Goal: Task Accomplishment & Management: Complete application form

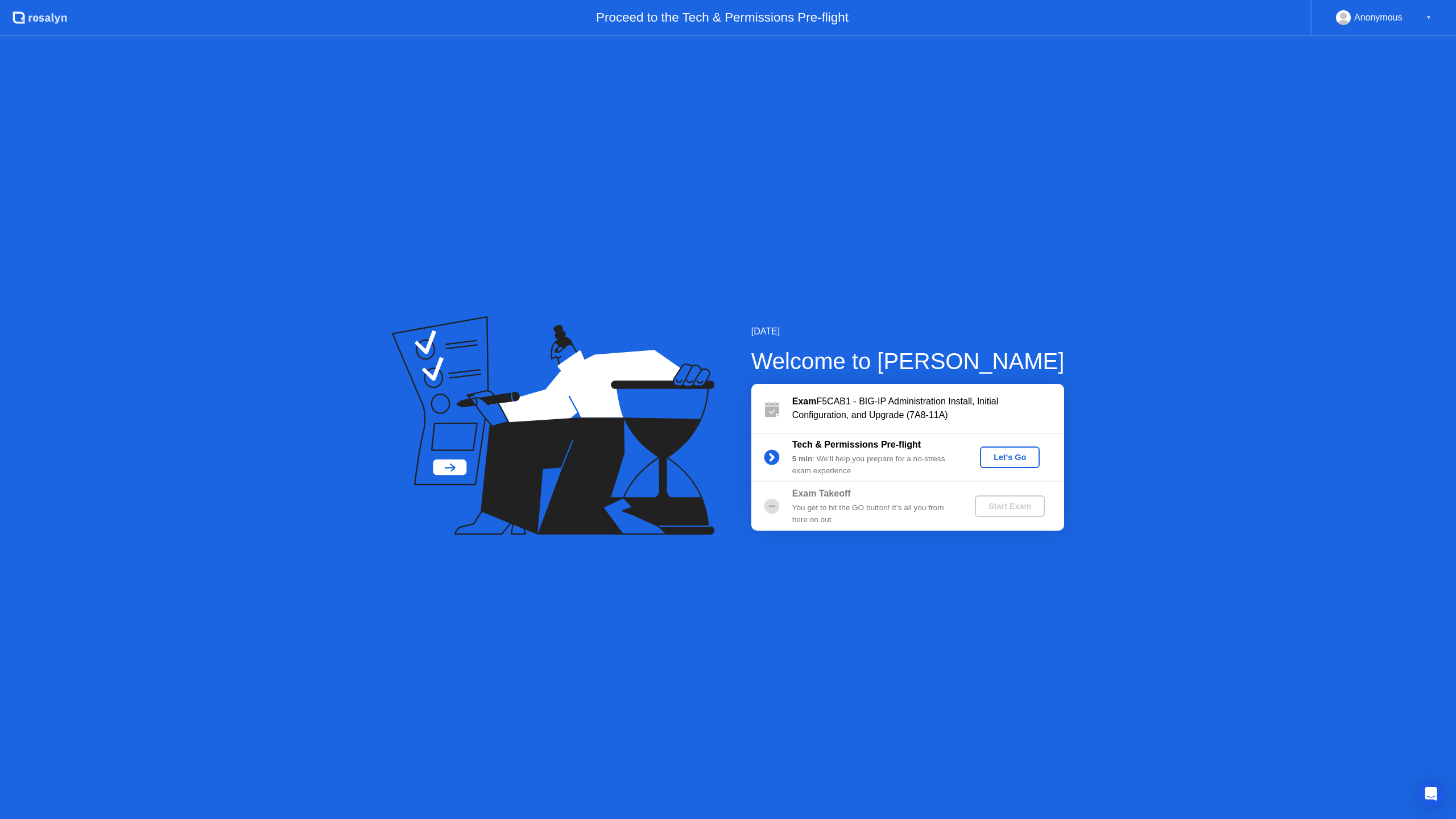
click at [1007, 462] on div "Let's Go" at bounding box center [1010, 457] width 51 height 9
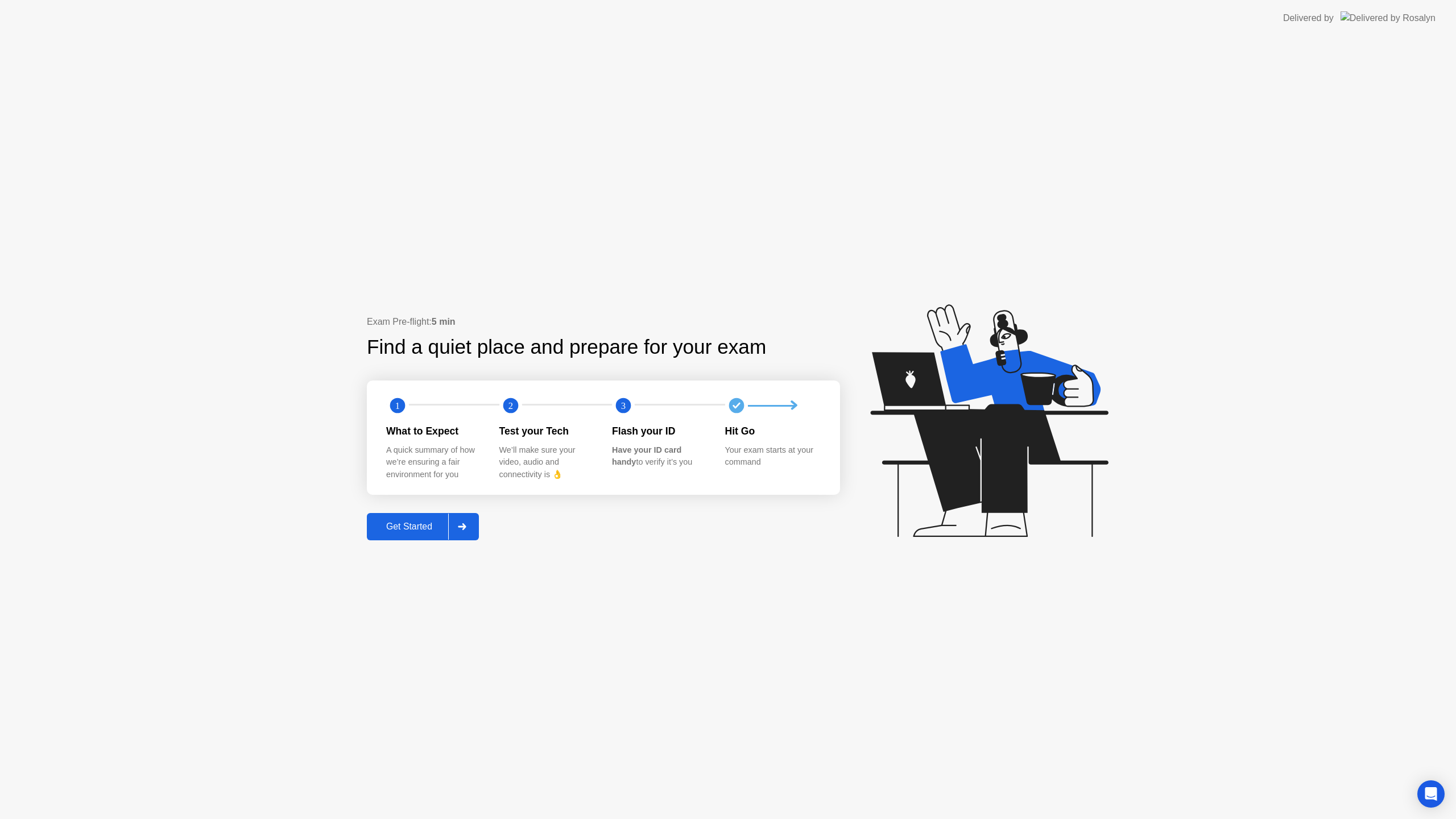
click at [403, 529] on div "Get Started" at bounding box center [409, 527] width 78 height 10
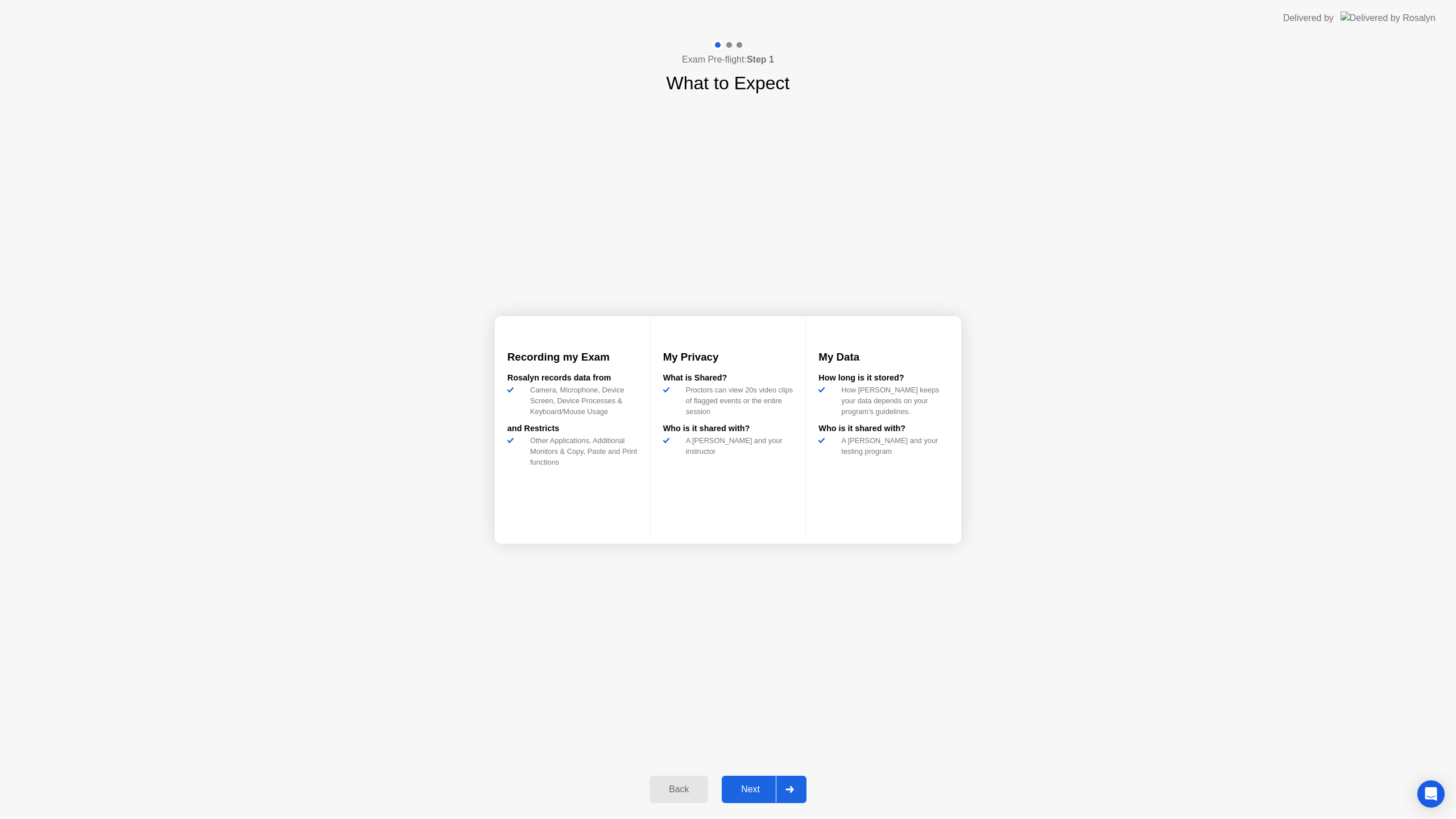
click at [760, 787] on div "Next" at bounding box center [750, 789] width 51 height 10
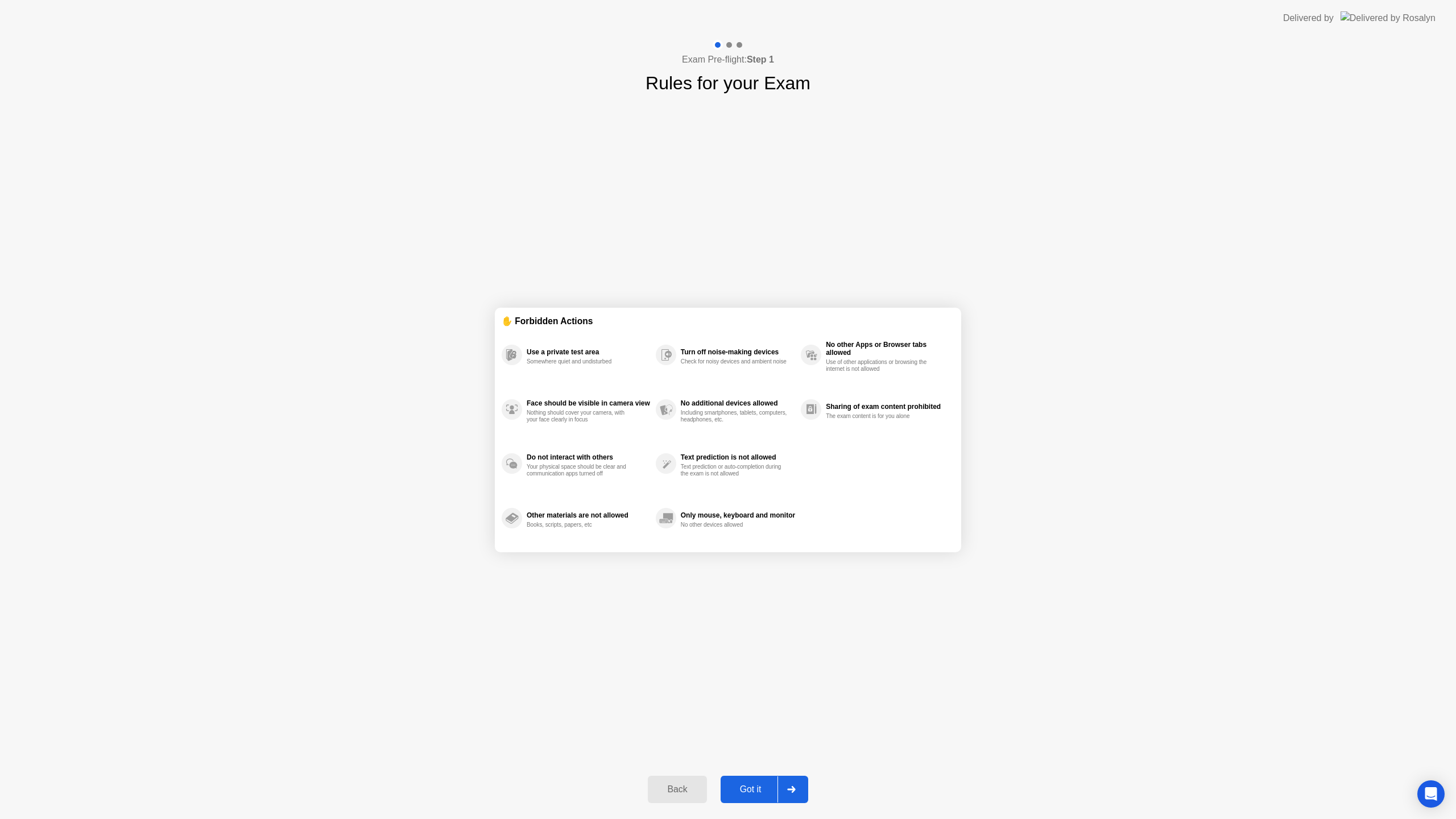
click at [760, 790] on div "Got it" at bounding box center [750, 789] width 53 height 10
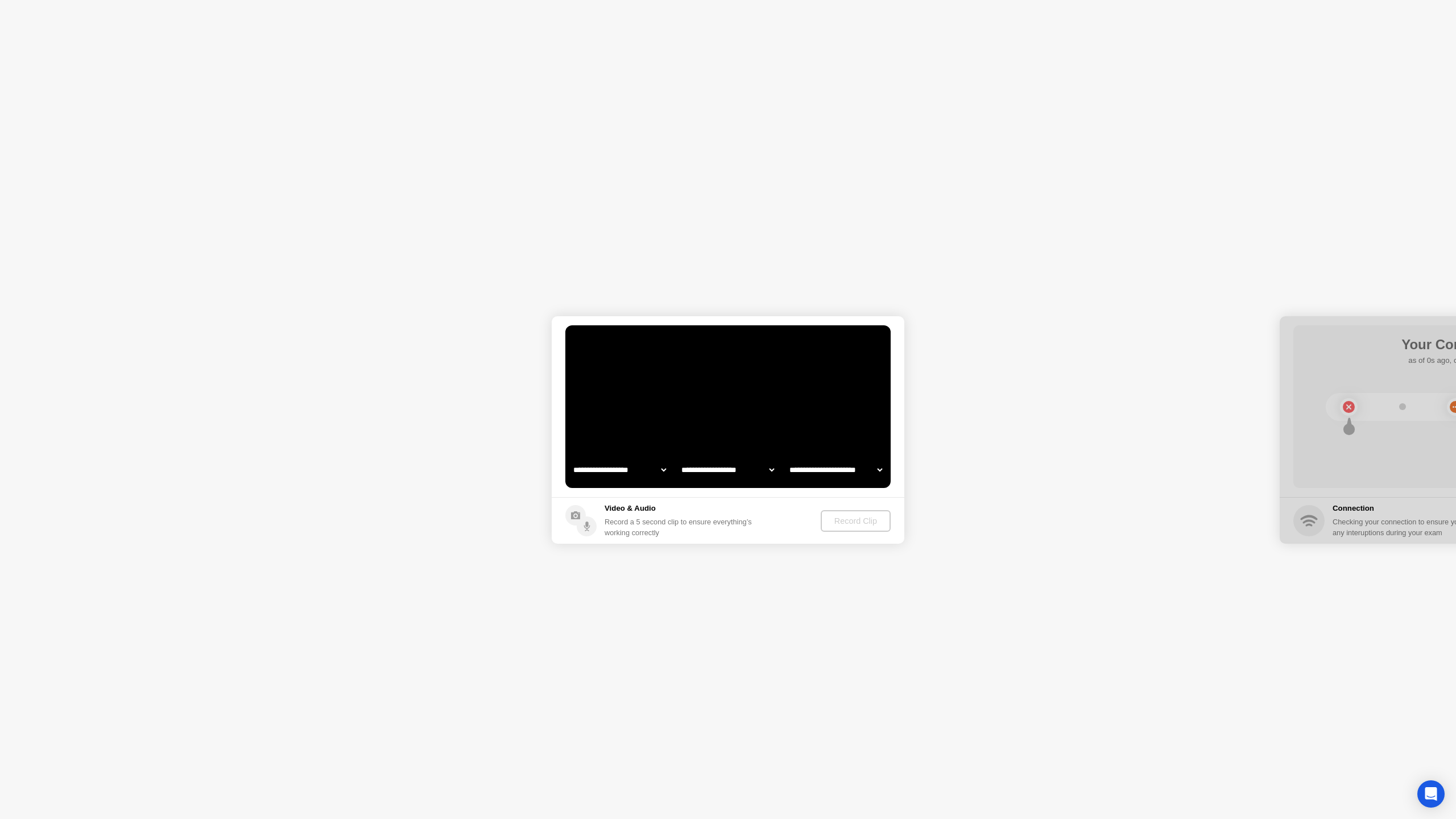
select select "**********"
select select "*******"
click at [629, 474] on select "**********" at bounding box center [619, 469] width 97 height 23
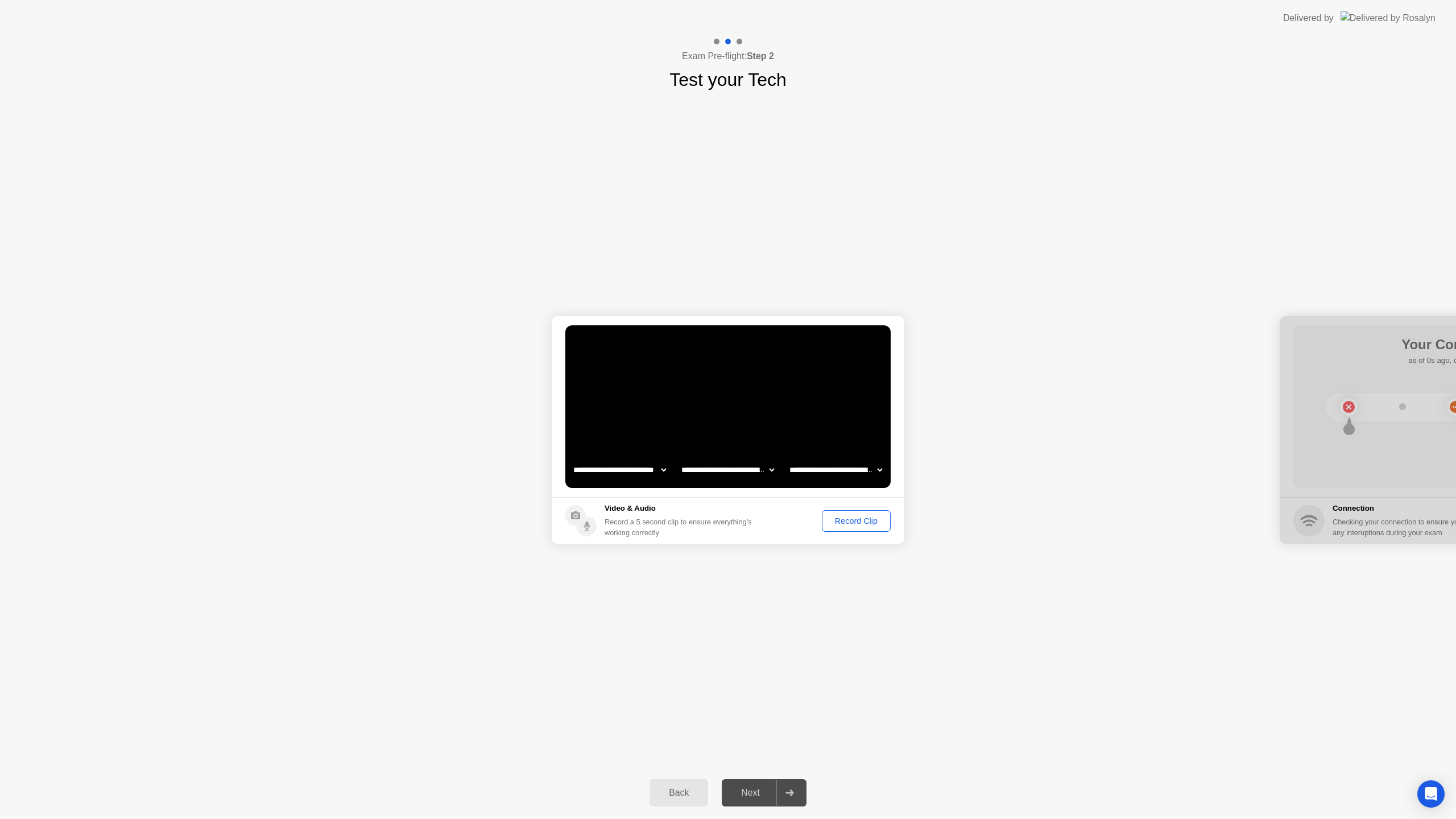
click at [844, 579] on div "**********" at bounding box center [728, 430] width 1456 height 673
click at [1338, 345] on div at bounding box center [1456, 430] width 352 height 228
drag, startPoint x: 1351, startPoint y: 329, endPoint x: 1114, endPoint y: 347, distance: 237.7
click at [1320, 528] on div at bounding box center [1456, 430] width 352 height 228
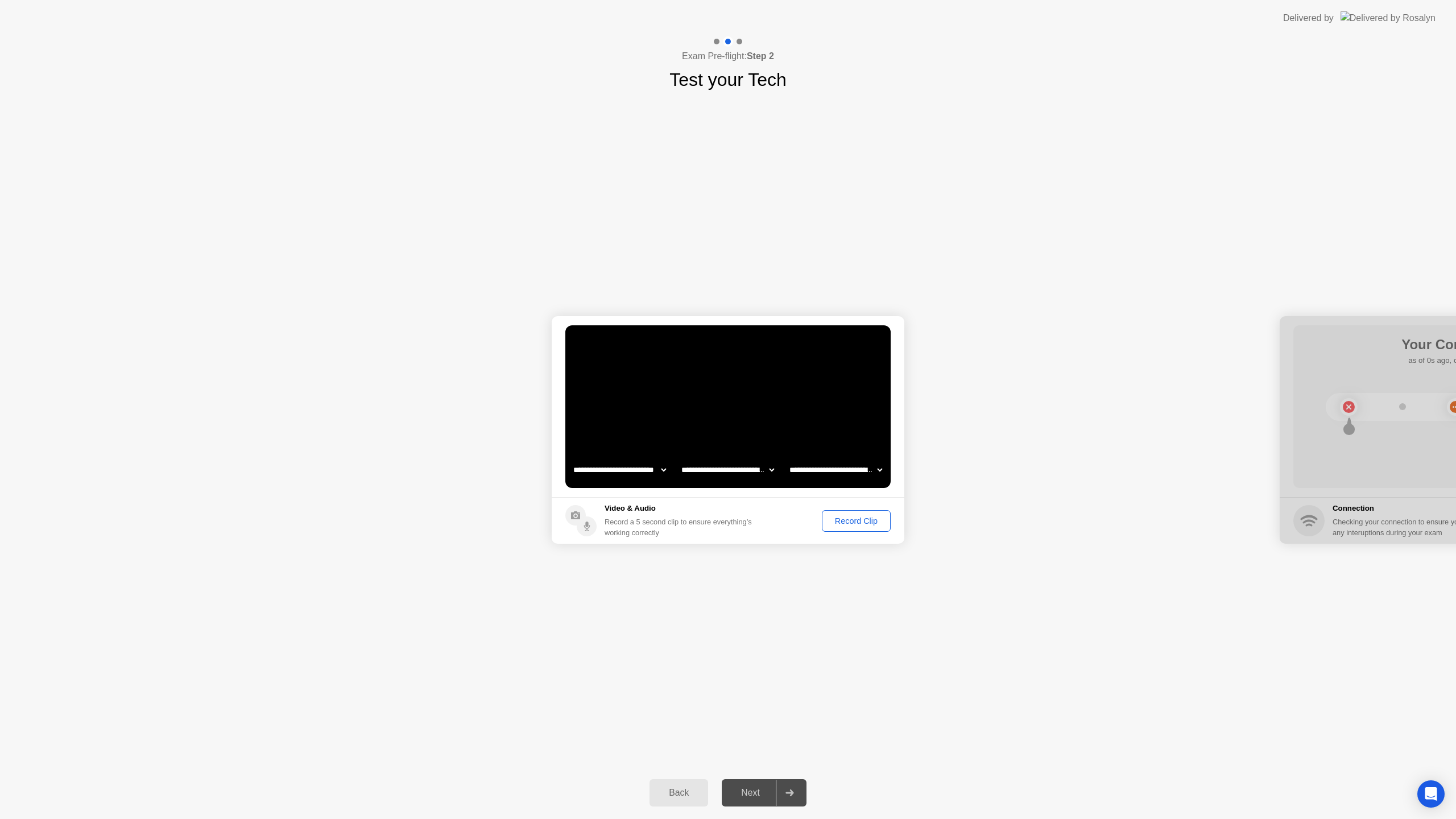
click at [1319, 408] on div at bounding box center [1456, 430] width 352 height 228
click at [842, 525] on div "Record Clip" at bounding box center [857, 521] width 61 height 9
click at [797, 520] on div "Replay Clip" at bounding box center [794, 521] width 74 height 9
click at [763, 796] on div "Next" at bounding box center [750, 792] width 51 height 10
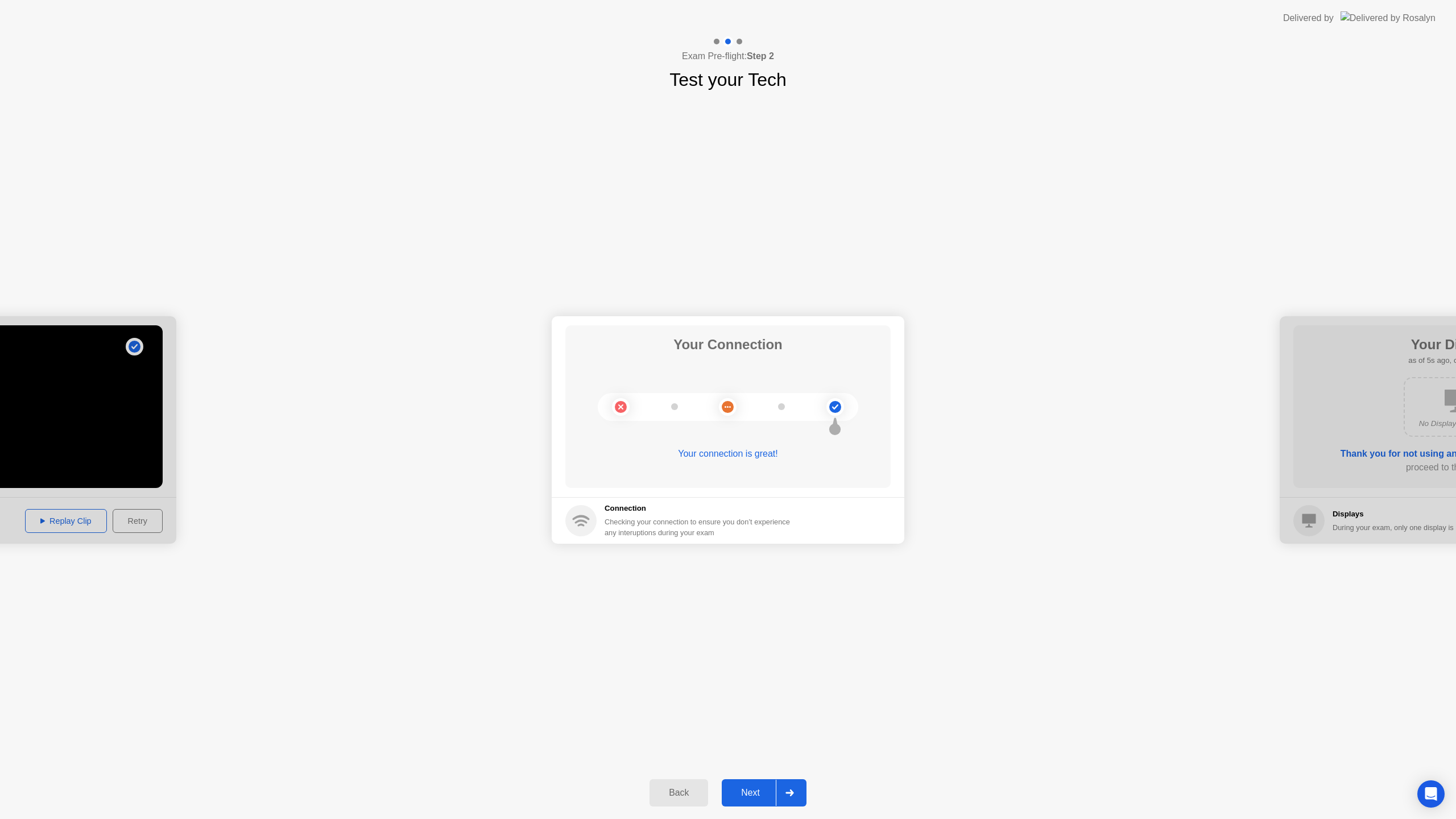
click at [685, 787] on div "Back" at bounding box center [679, 792] width 51 height 10
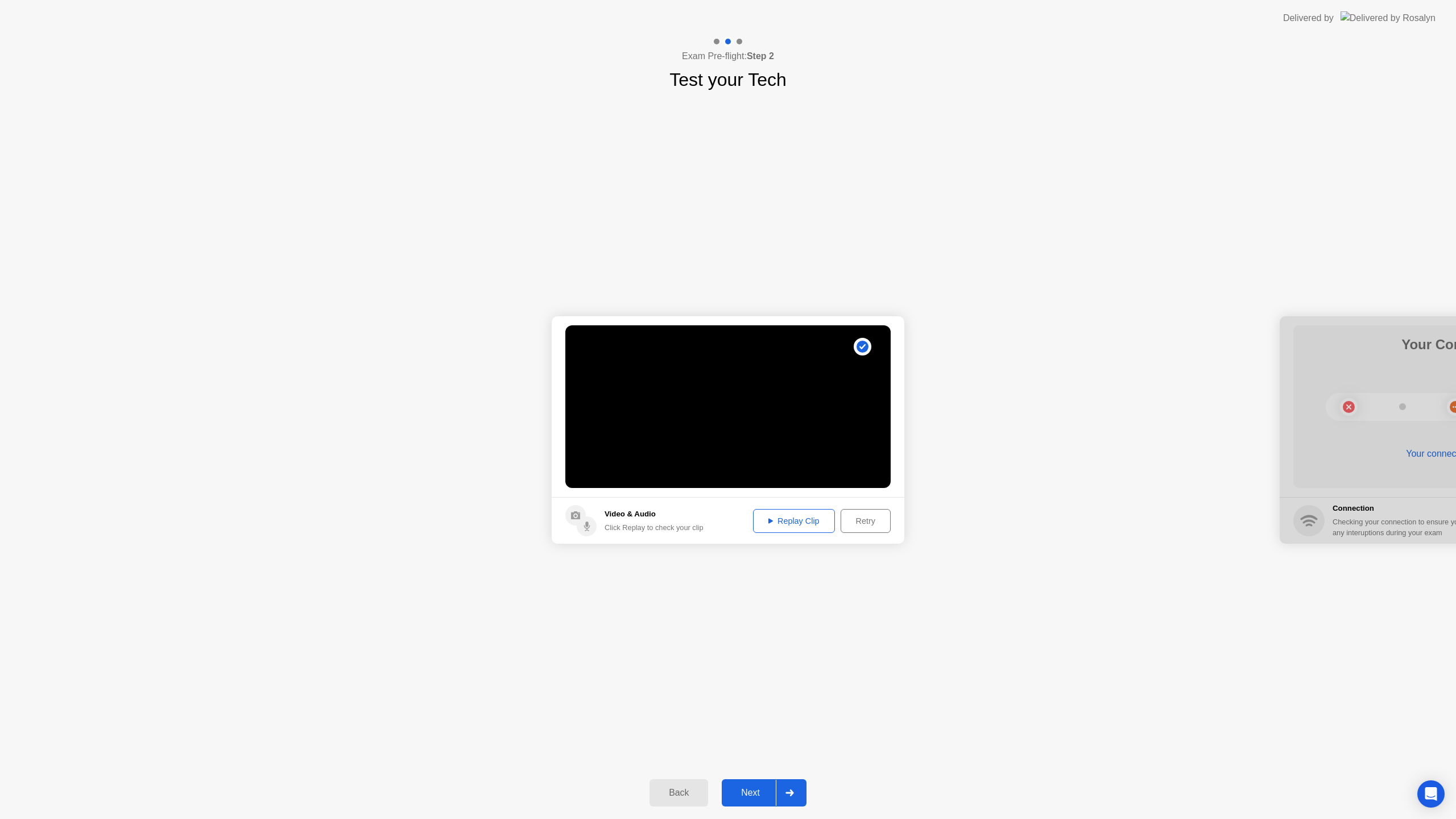
click at [854, 522] on div "Retry" at bounding box center [866, 521] width 42 height 9
click at [765, 787] on div "Next" at bounding box center [750, 792] width 51 height 10
click at [763, 789] on div "Next" at bounding box center [750, 792] width 51 height 10
click at [864, 517] on div "Record Clip" at bounding box center [857, 521] width 61 height 9
click at [861, 523] on button "Recording 1s" at bounding box center [854, 521] width 73 height 22
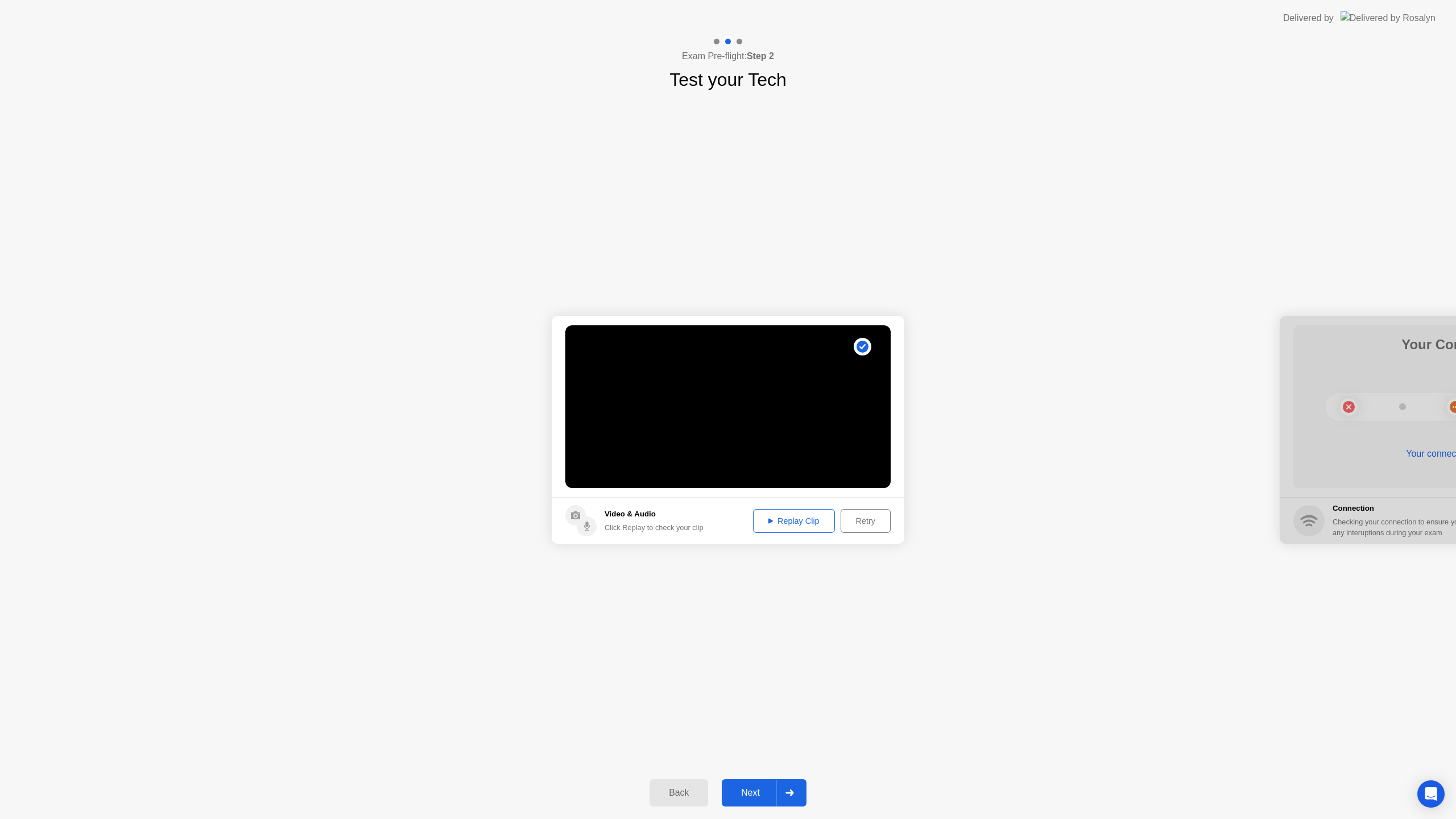
click at [824, 519] on div "Replay Clip" at bounding box center [794, 521] width 74 height 9
click at [768, 800] on button "Next" at bounding box center [764, 792] width 85 height 27
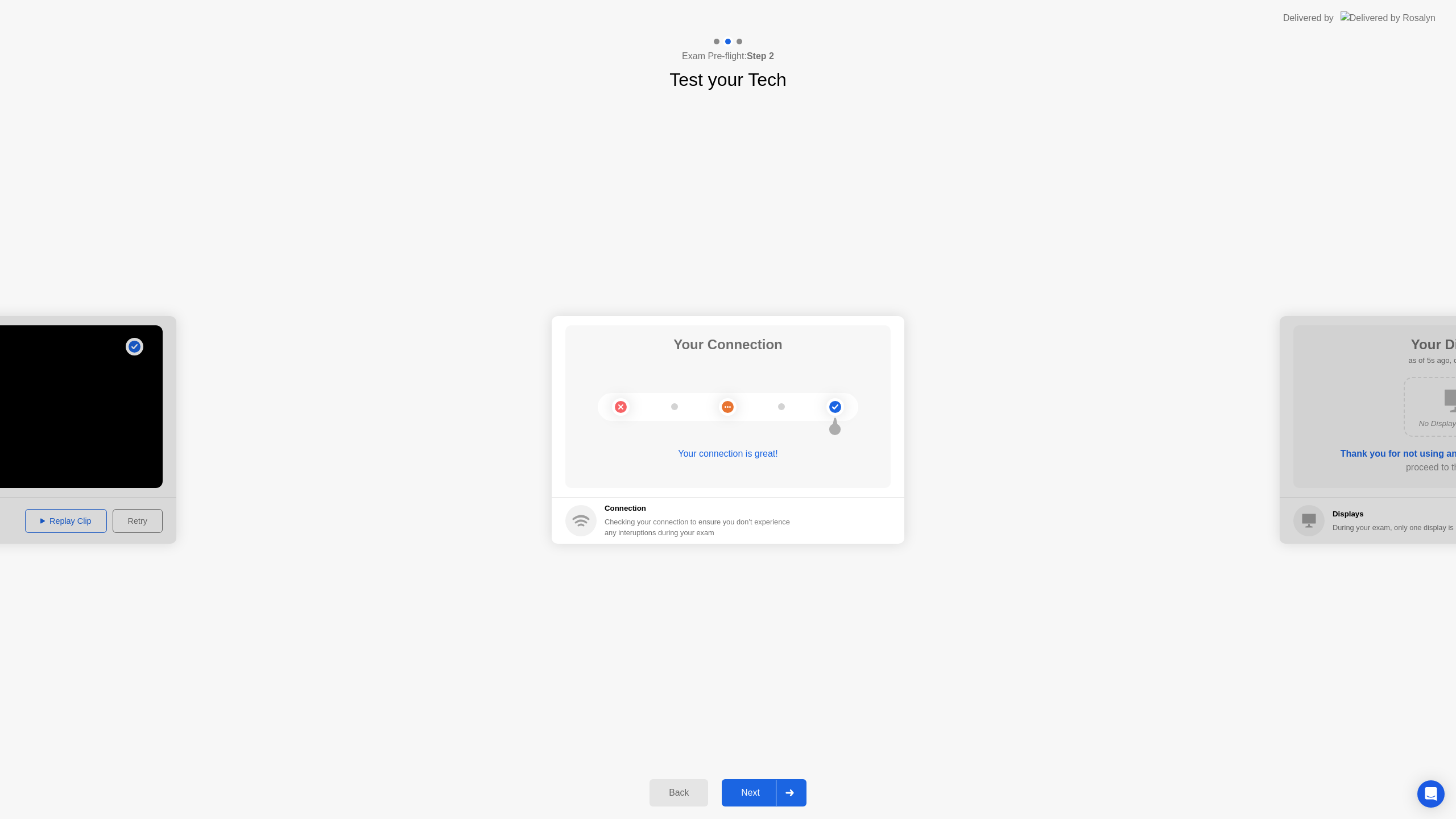
click at [768, 800] on button "Next" at bounding box center [764, 792] width 85 height 27
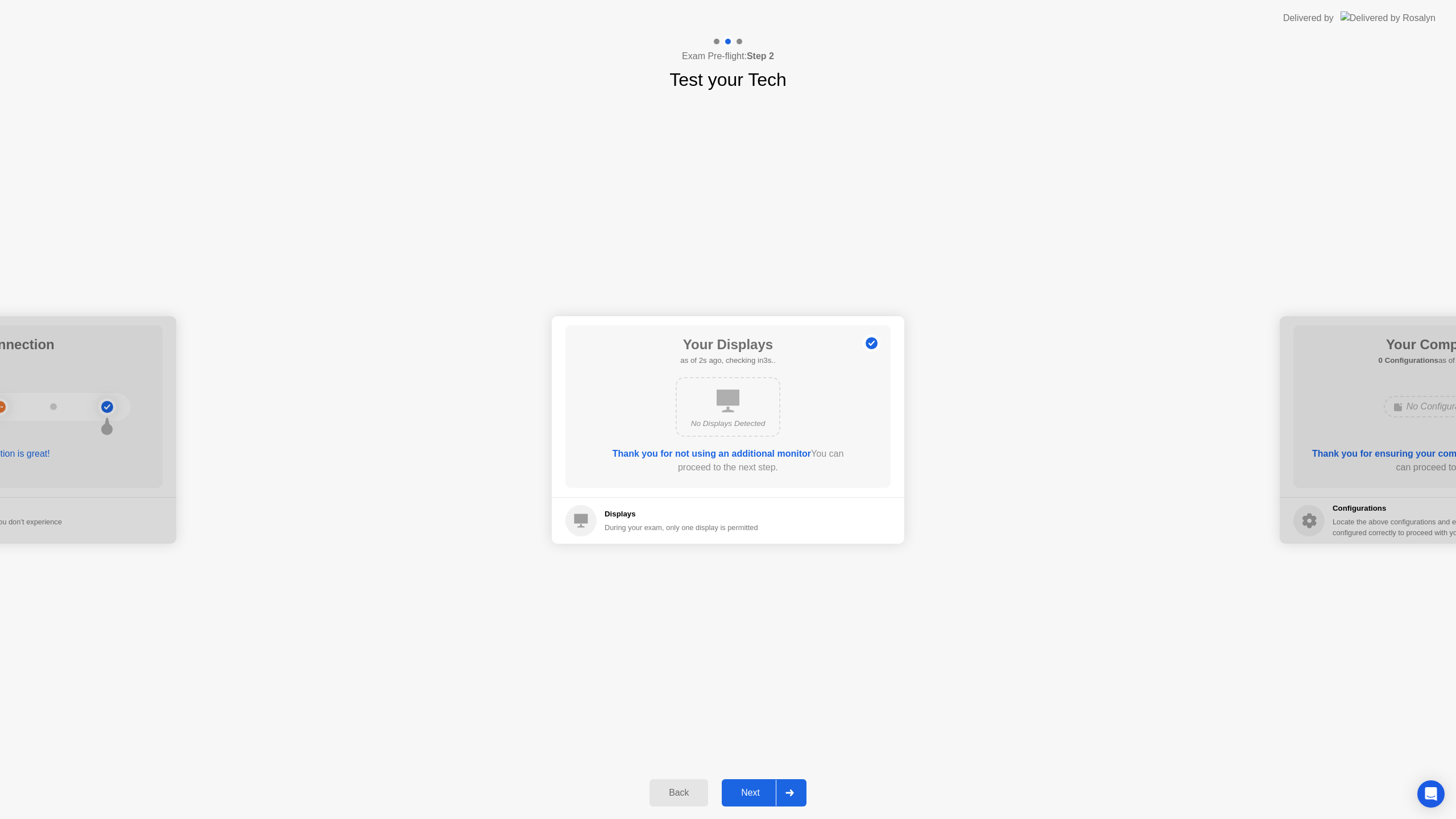
click at [758, 790] on div "Next" at bounding box center [750, 792] width 51 height 10
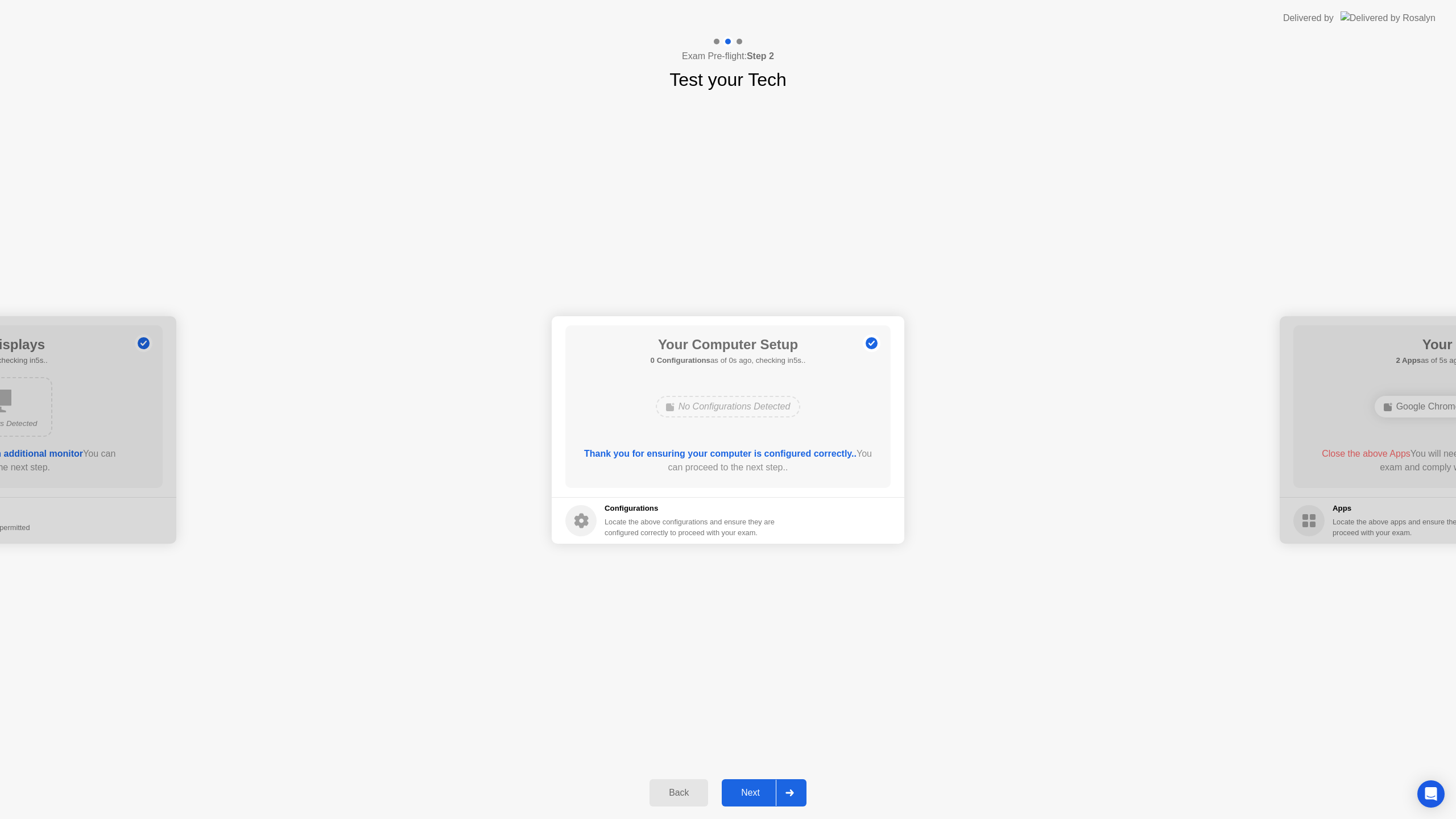
click at [749, 795] on div "Next" at bounding box center [750, 792] width 51 height 10
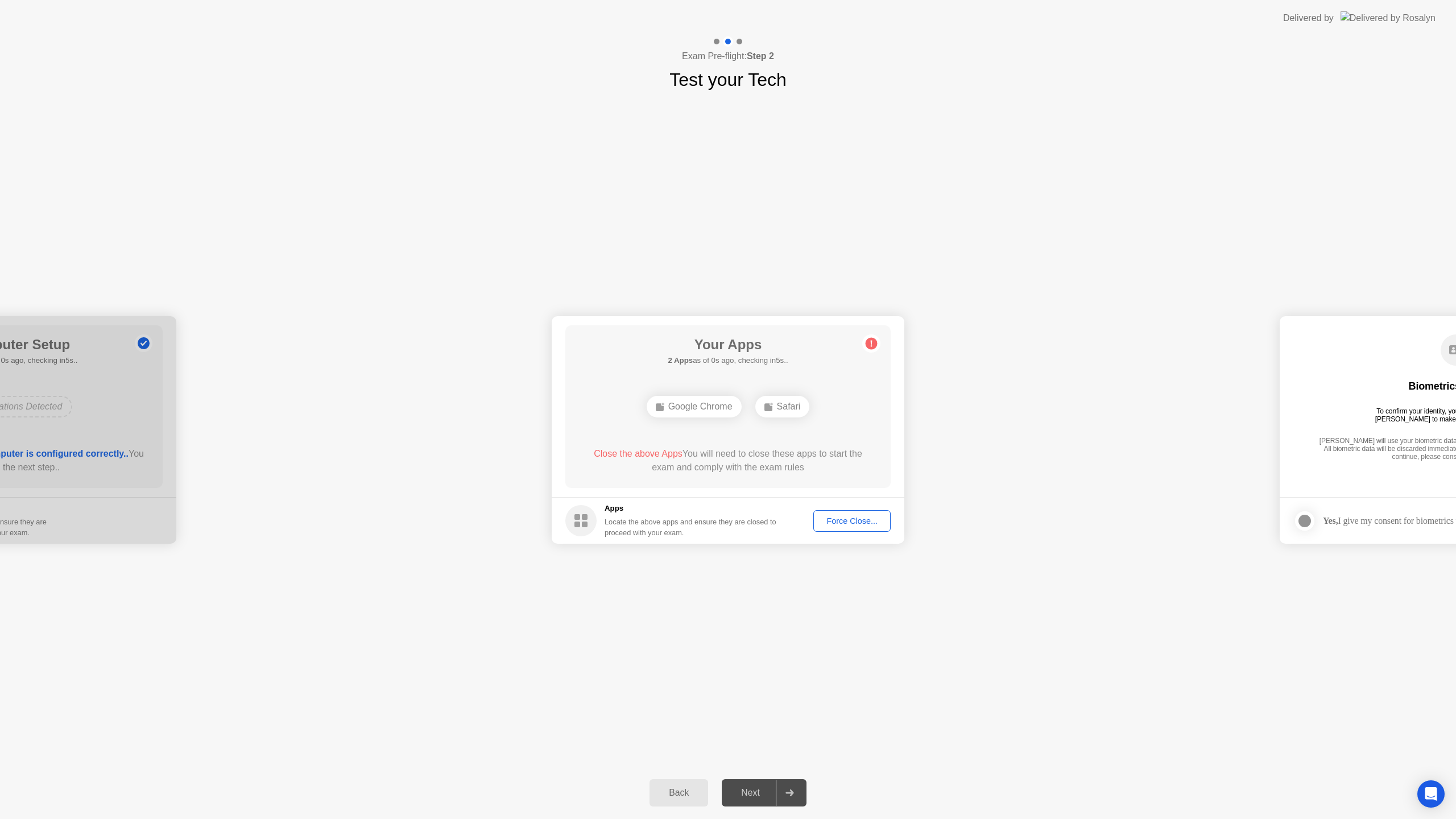
click at [847, 521] on div "Force Close..." at bounding box center [852, 521] width 69 height 9
click at [795, 796] on div at bounding box center [789, 792] width 27 height 26
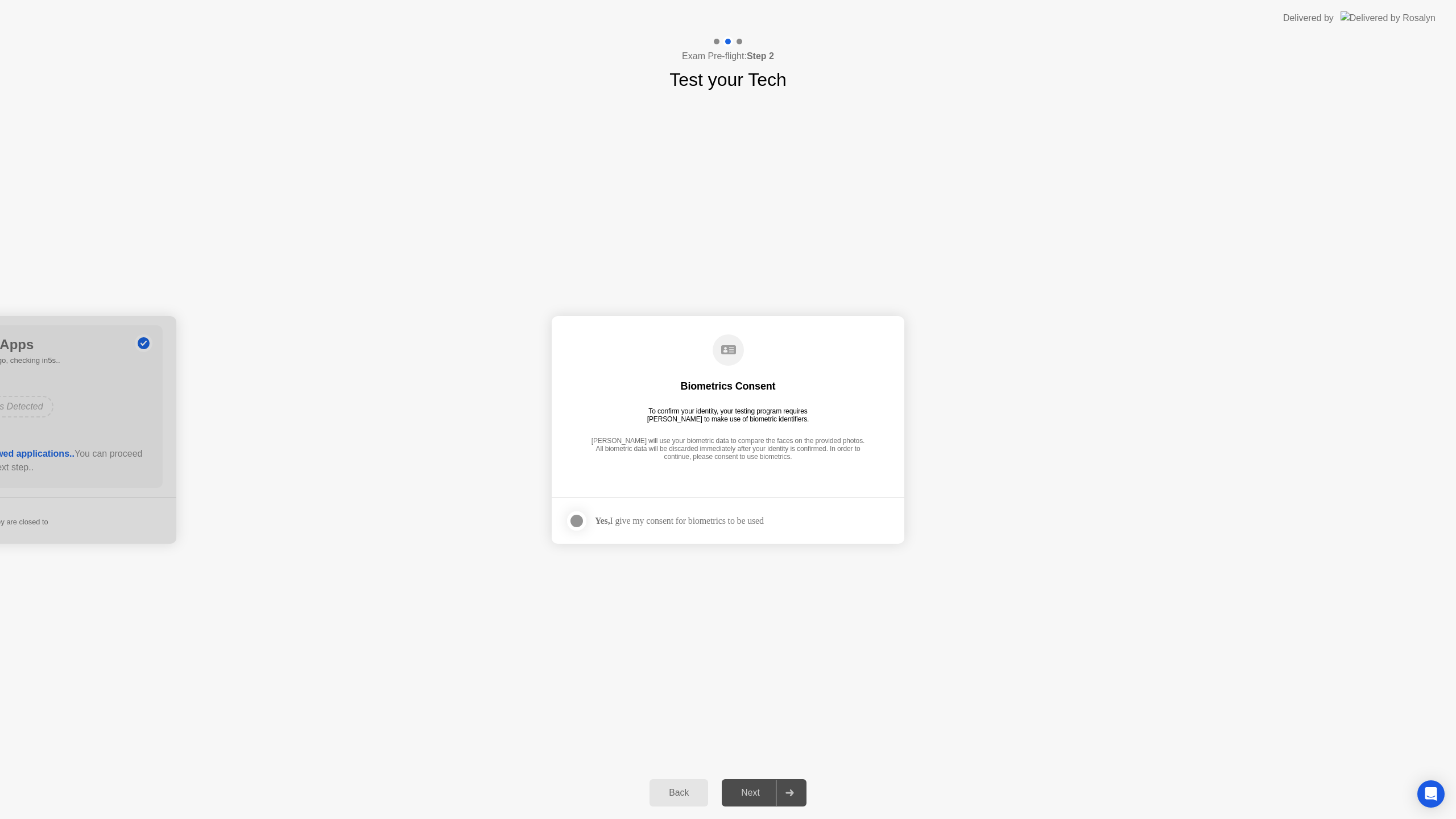
click at [795, 796] on div at bounding box center [789, 792] width 27 height 26
click at [603, 514] on div "Yes, I give my consent for biometrics to be used" at bounding box center [664, 521] width 198 height 23
click at [582, 518] on div at bounding box center [577, 521] width 13 height 13
click at [755, 795] on div "Next" at bounding box center [750, 792] width 51 height 10
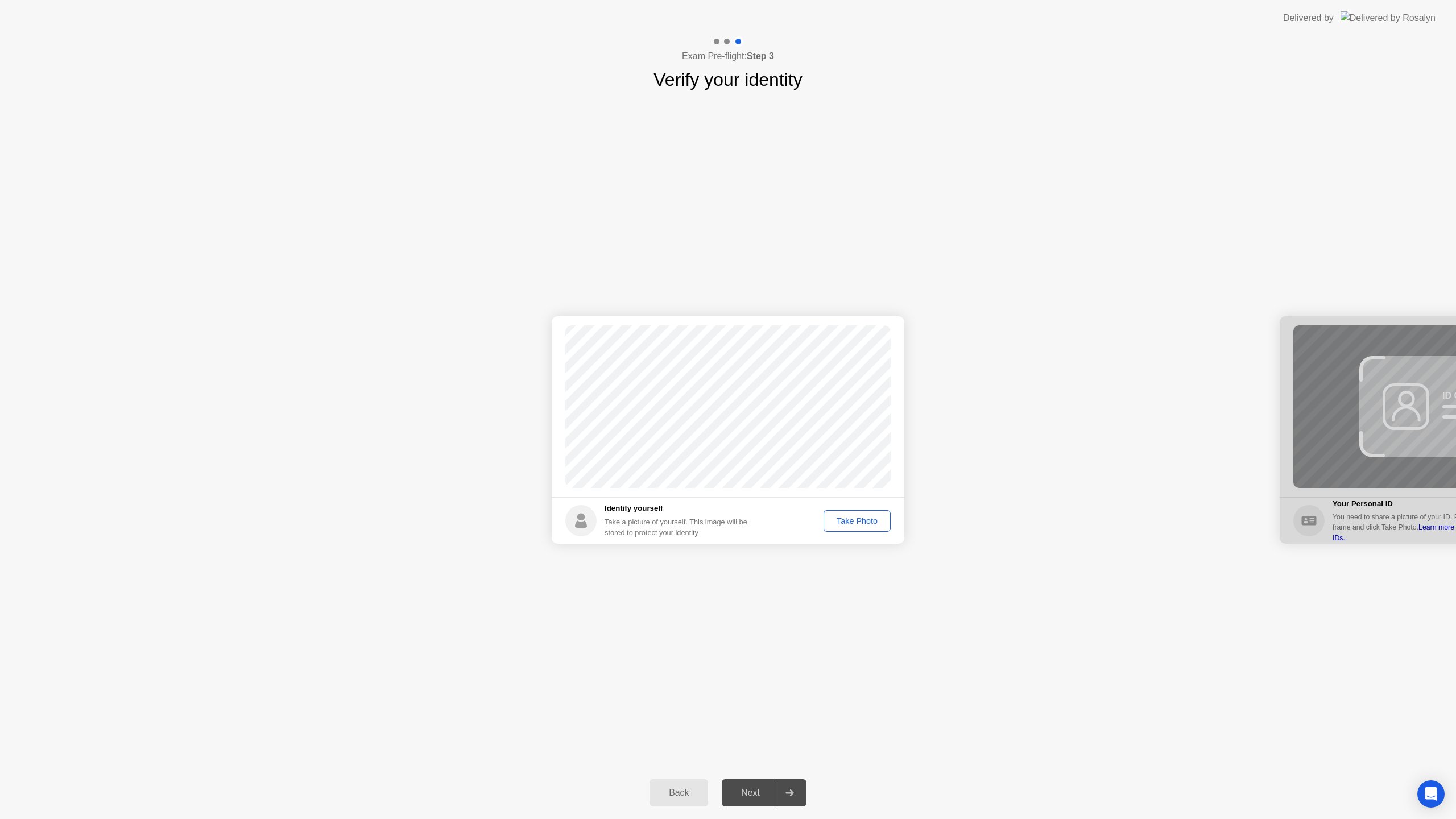
click at [852, 521] on div "Take Photo" at bounding box center [857, 521] width 59 height 9
click at [793, 792] on icon at bounding box center [789, 792] width 8 height 7
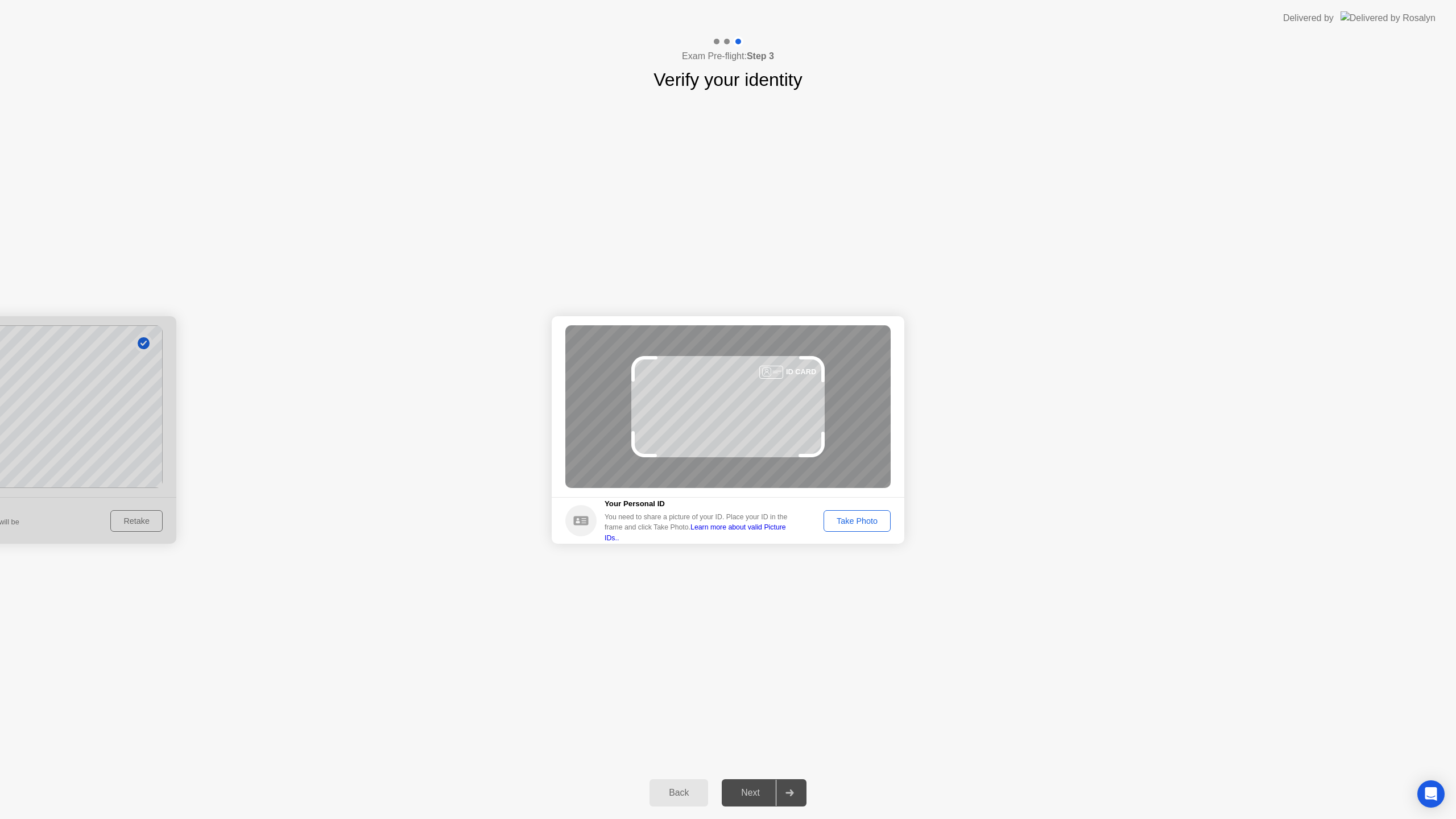
click at [847, 522] on div "Take Photo" at bounding box center [857, 521] width 59 height 9
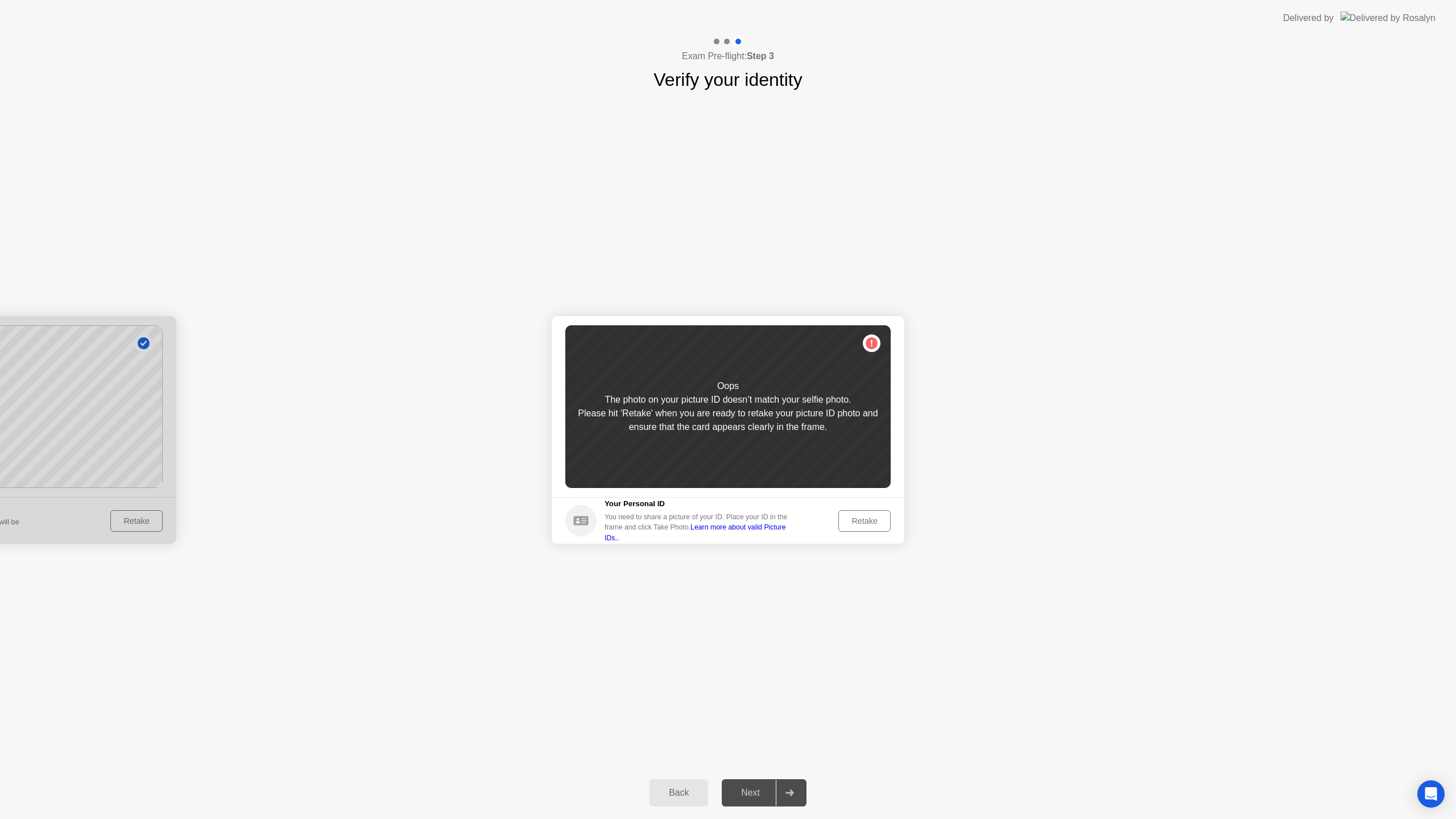
click at [851, 523] on div "Retake" at bounding box center [864, 521] width 45 height 9
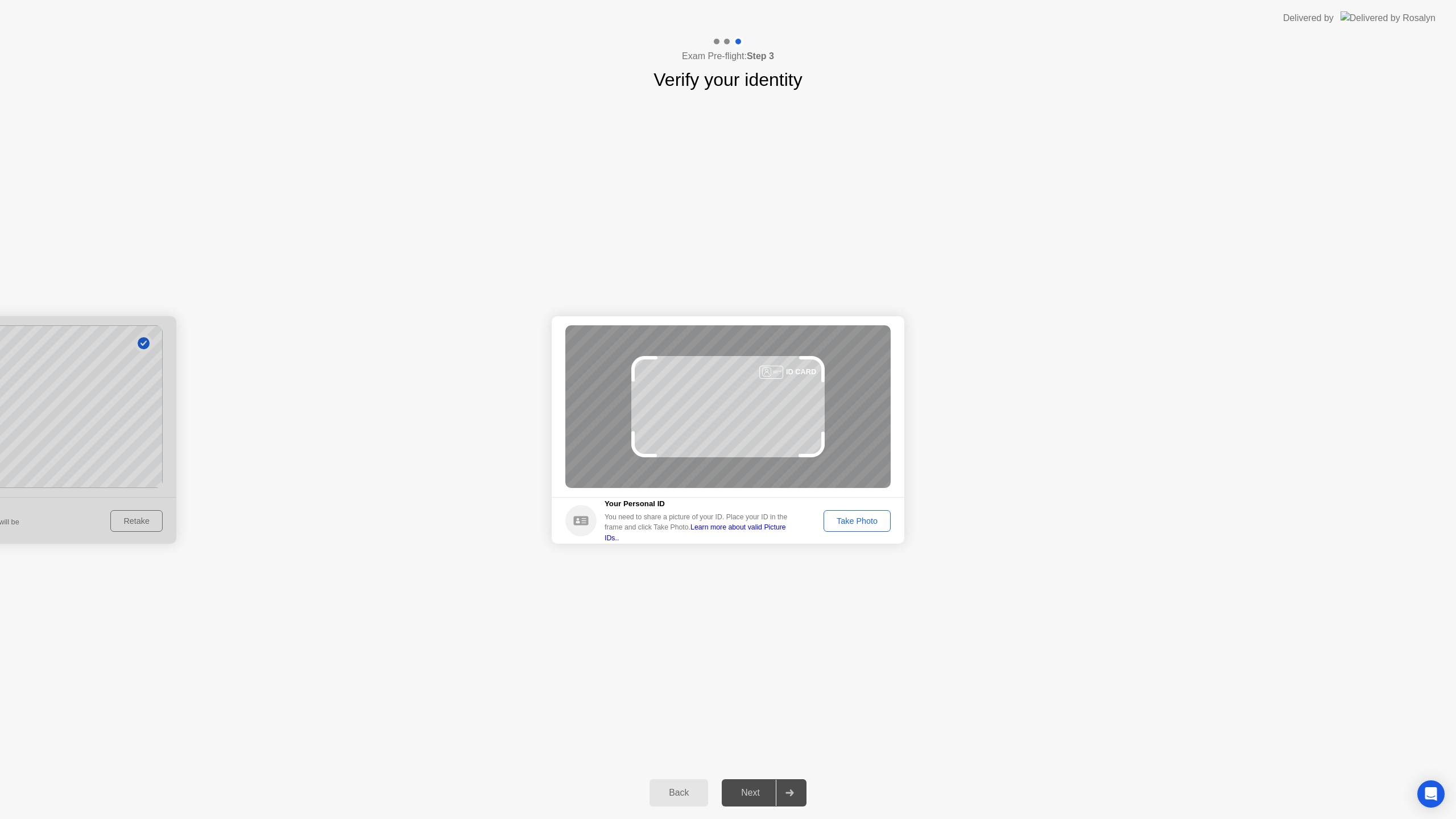
click at [763, 427] on div "ID CARD" at bounding box center [728, 406] width 325 height 163
click at [732, 422] on div "ID CARD" at bounding box center [728, 406] width 325 height 163
click at [836, 517] on div "Take Photo" at bounding box center [857, 521] width 59 height 9
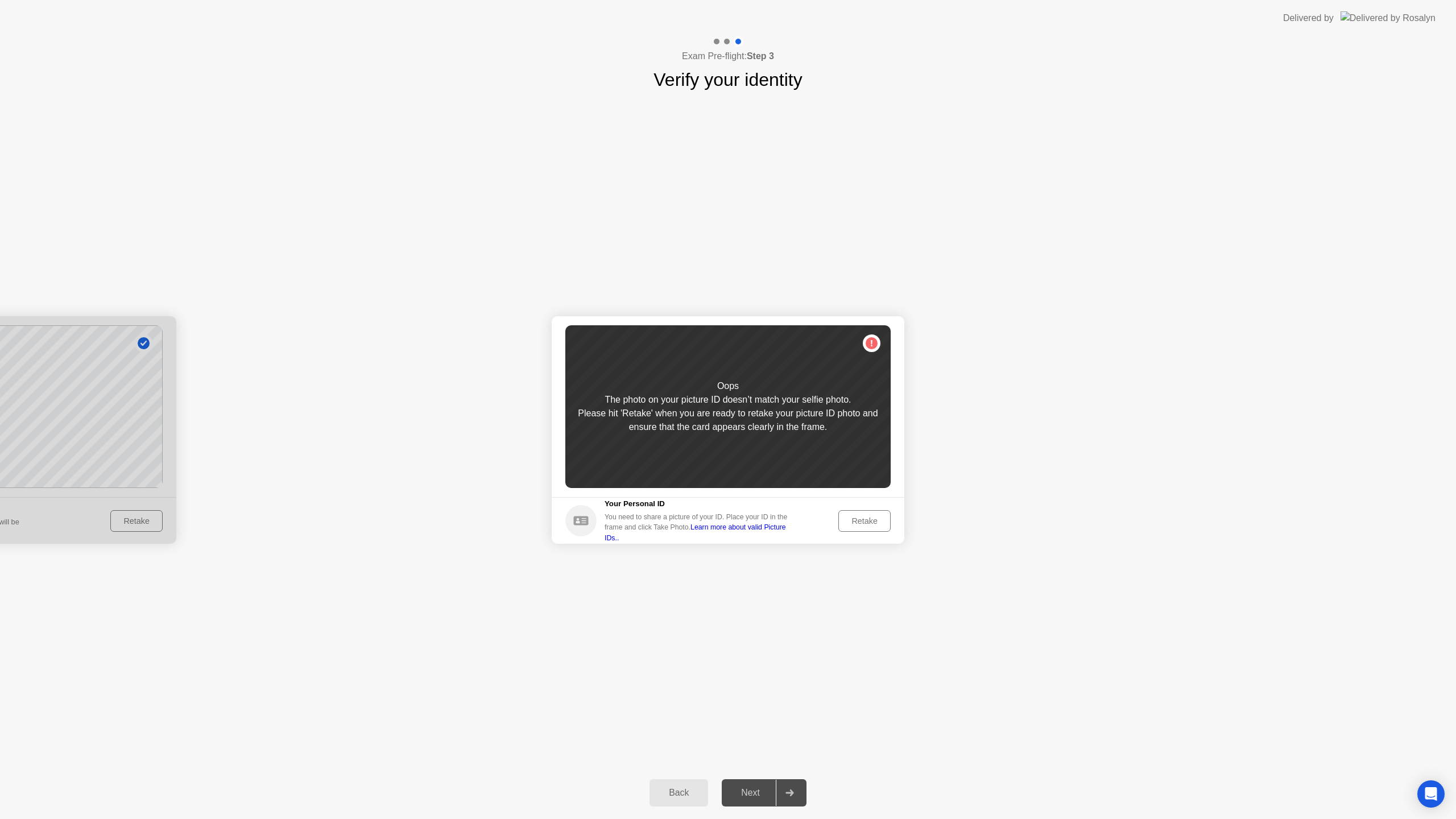
click at [708, 806] on div "Back Next" at bounding box center [728, 792] width 1456 height 52
click at [686, 790] on div "Back" at bounding box center [679, 792] width 51 height 10
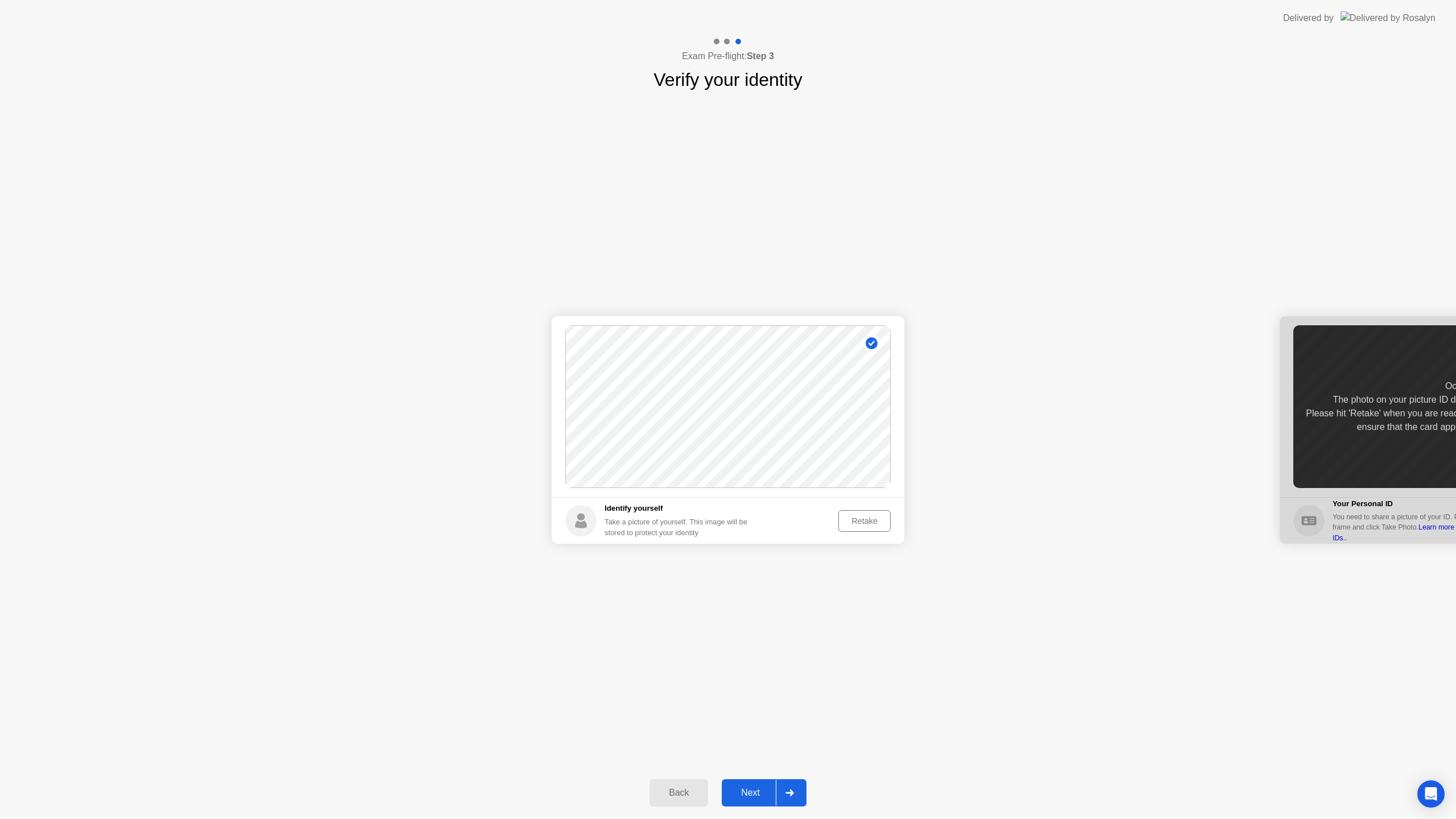
click at [876, 520] on div "Retake" at bounding box center [864, 521] width 45 height 9
click at [872, 518] on div "Take Photo" at bounding box center [857, 521] width 59 height 9
click at [745, 789] on div "Next" at bounding box center [750, 792] width 51 height 10
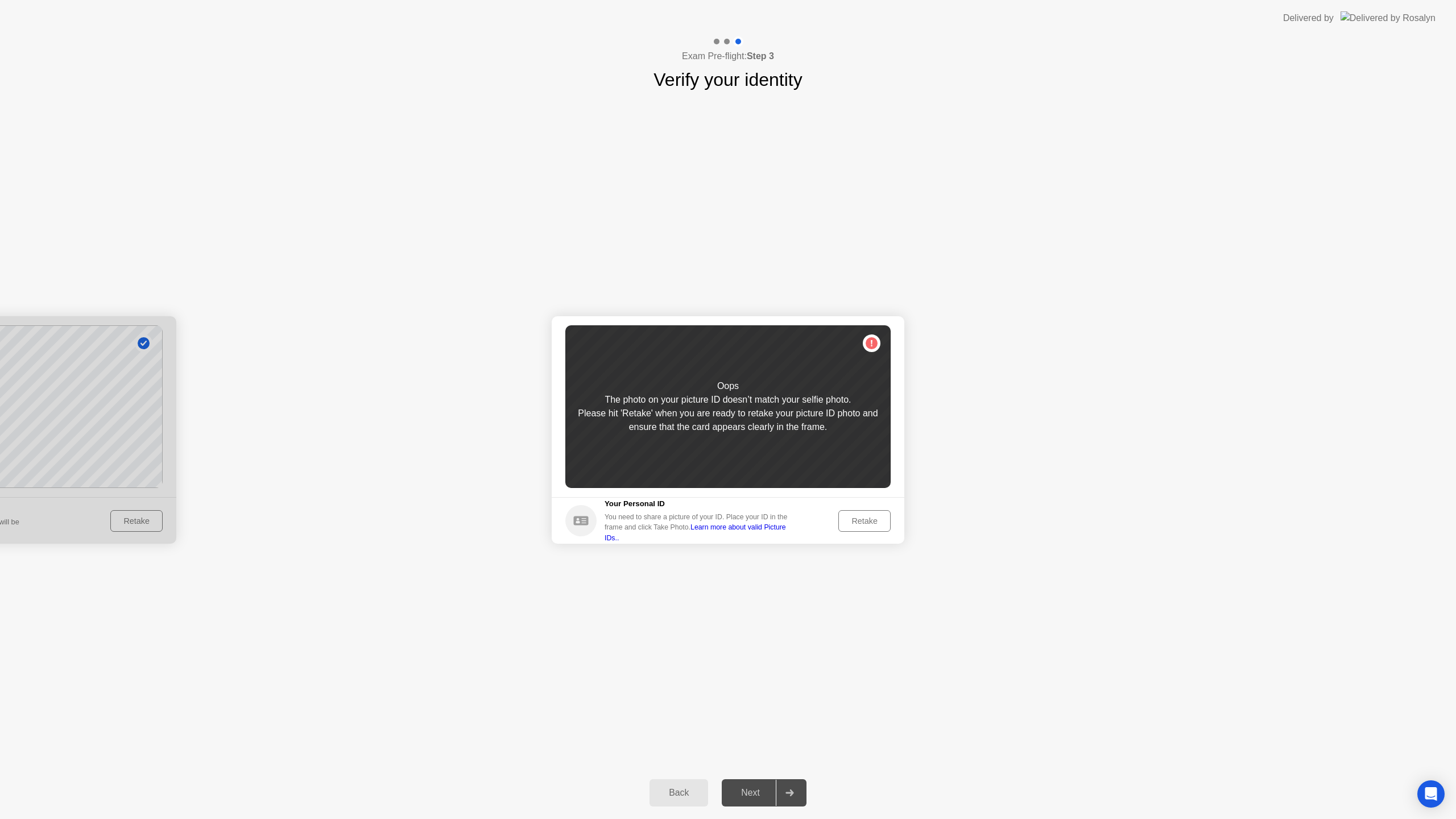
click at [862, 524] on div "Retake" at bounding box center [864, 521] width 45 height 9
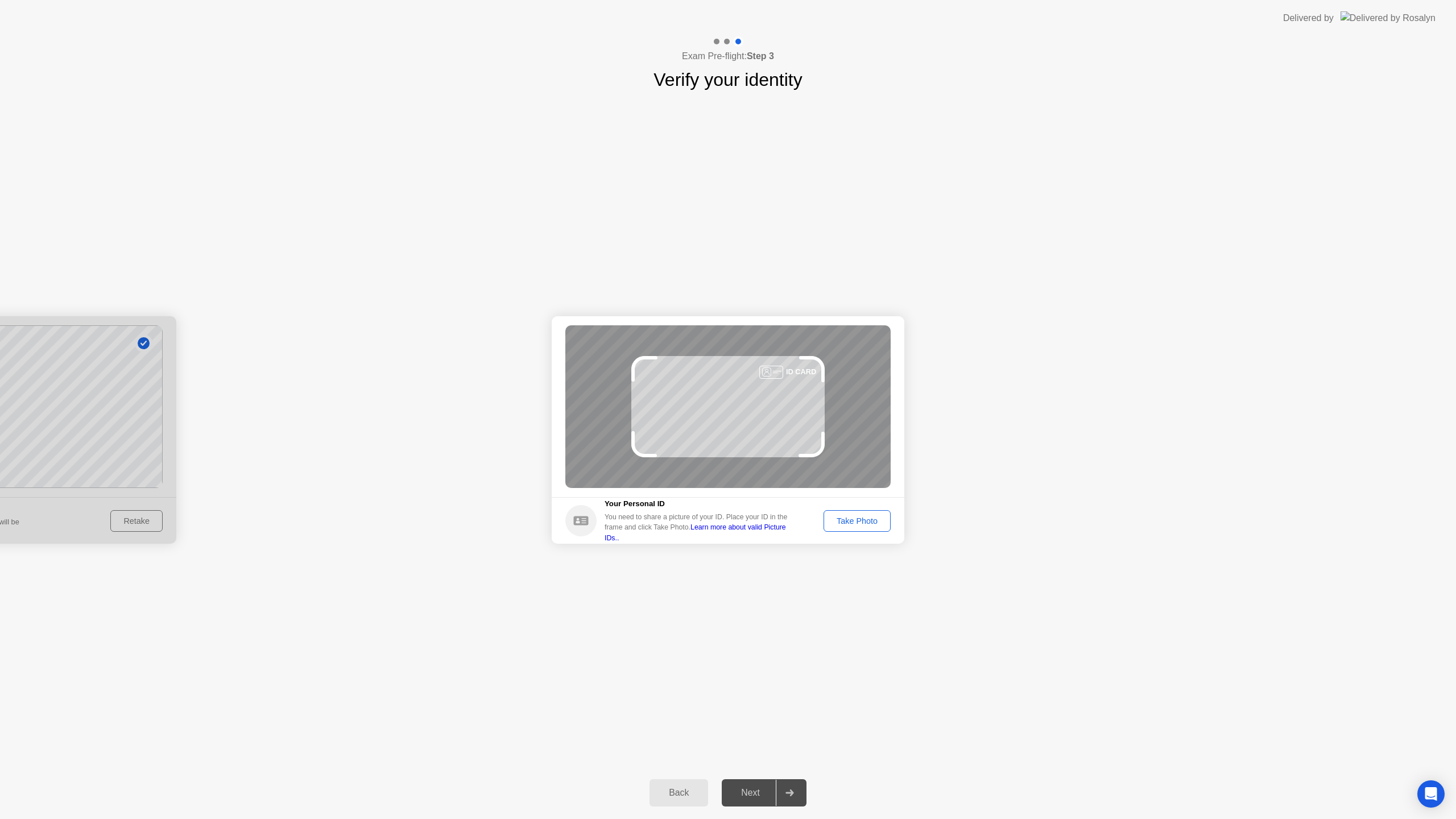
click at [862, 524] on div "Take Photo" at bounding box center [857, 521] width 59 height 9
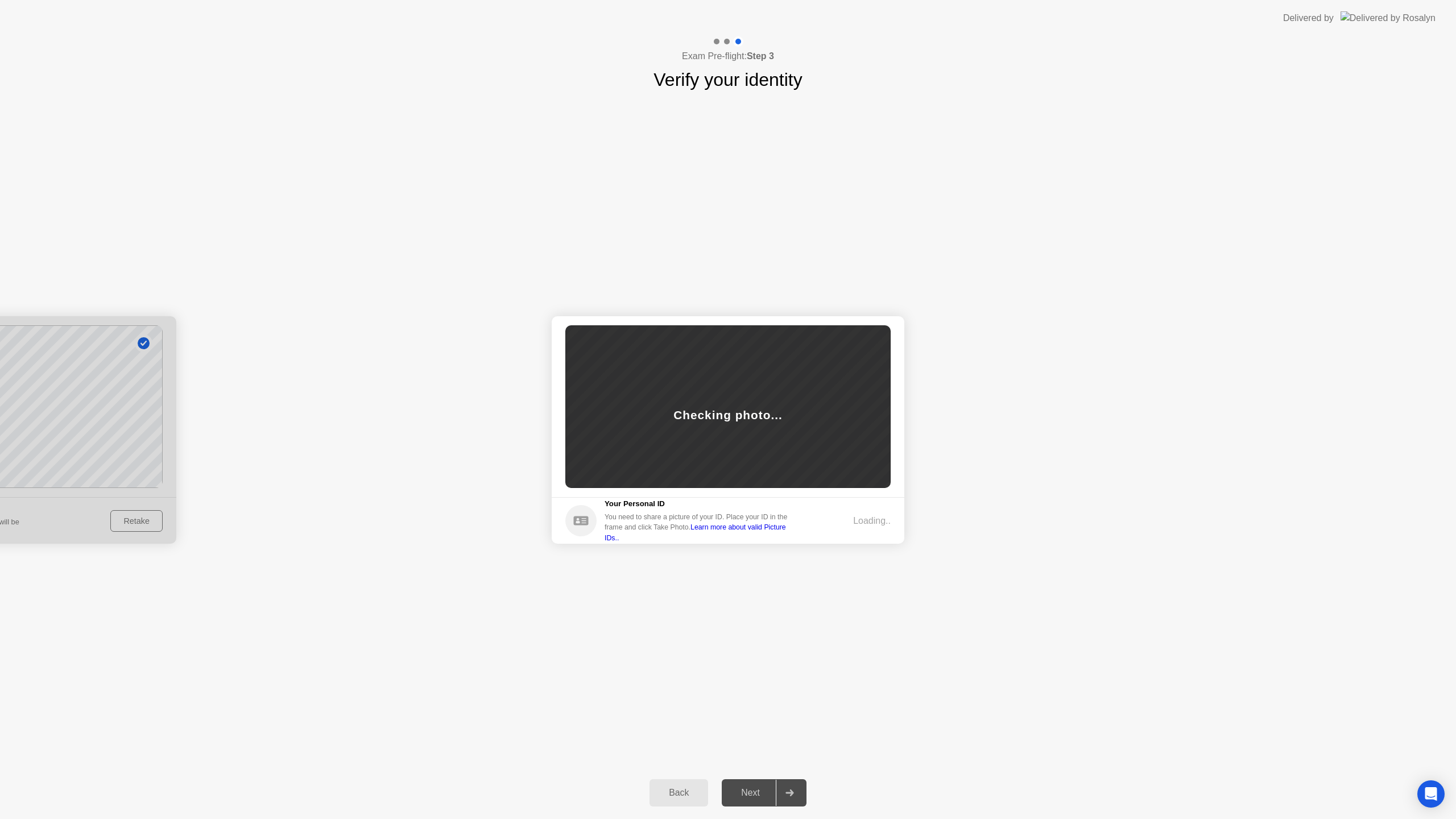
click at [786, 528] on link "Learn more about valid Picture IDs.." at bounding box center [695, 533] width 181 height 19
click at [856, 519] on div "Retake" at bounding box center [864, 521] width 45 height 9
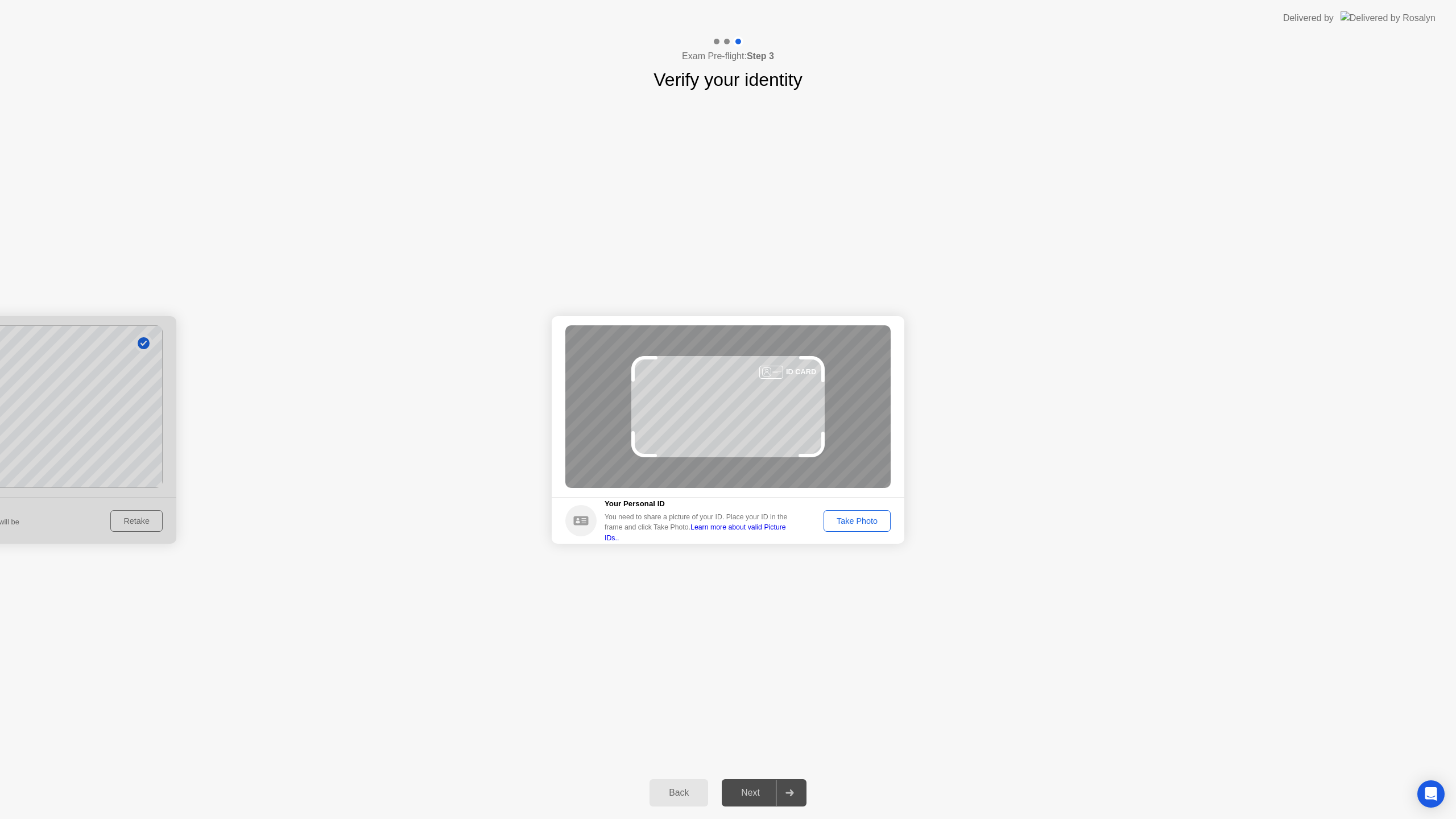
click at [837, 512] on button "Take Photo" at bounding box center [857, 521] width 67 height 22
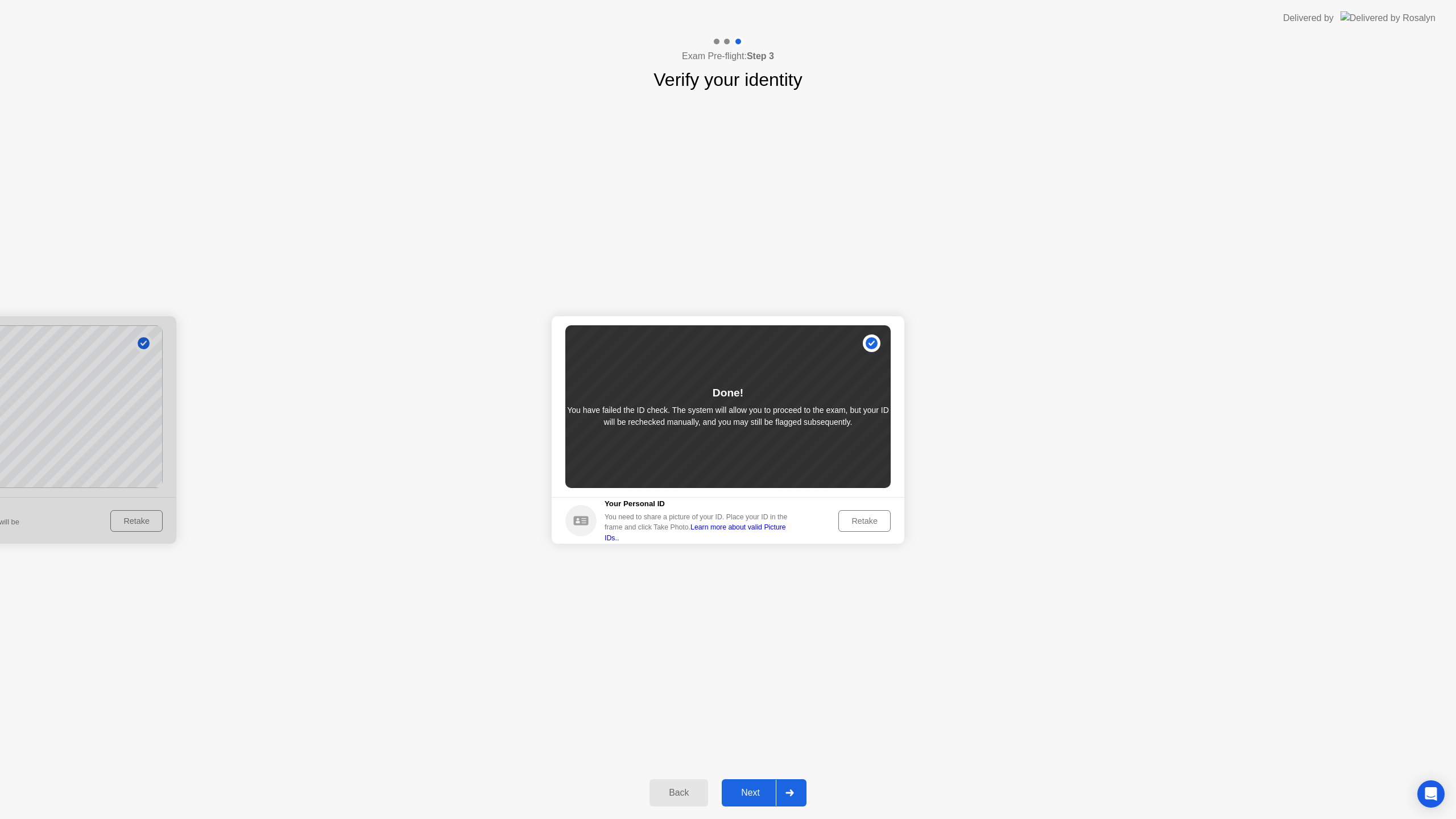
click at [779, 784] on div at bounding box center [789, 792] width 27 height 26
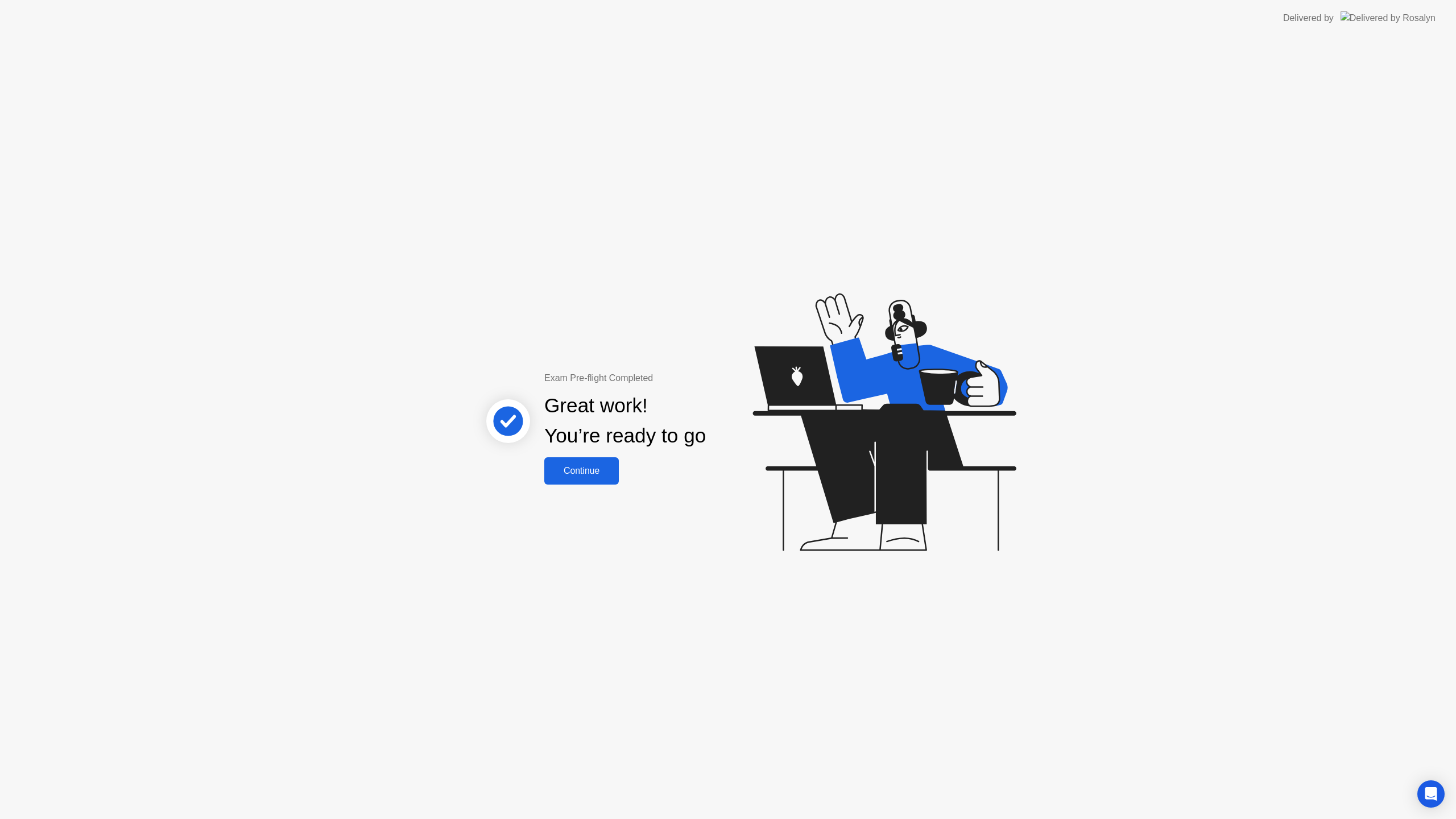
click at [589, 471] on div "Continue" at bounding box center [582, 471] width 67 height 10
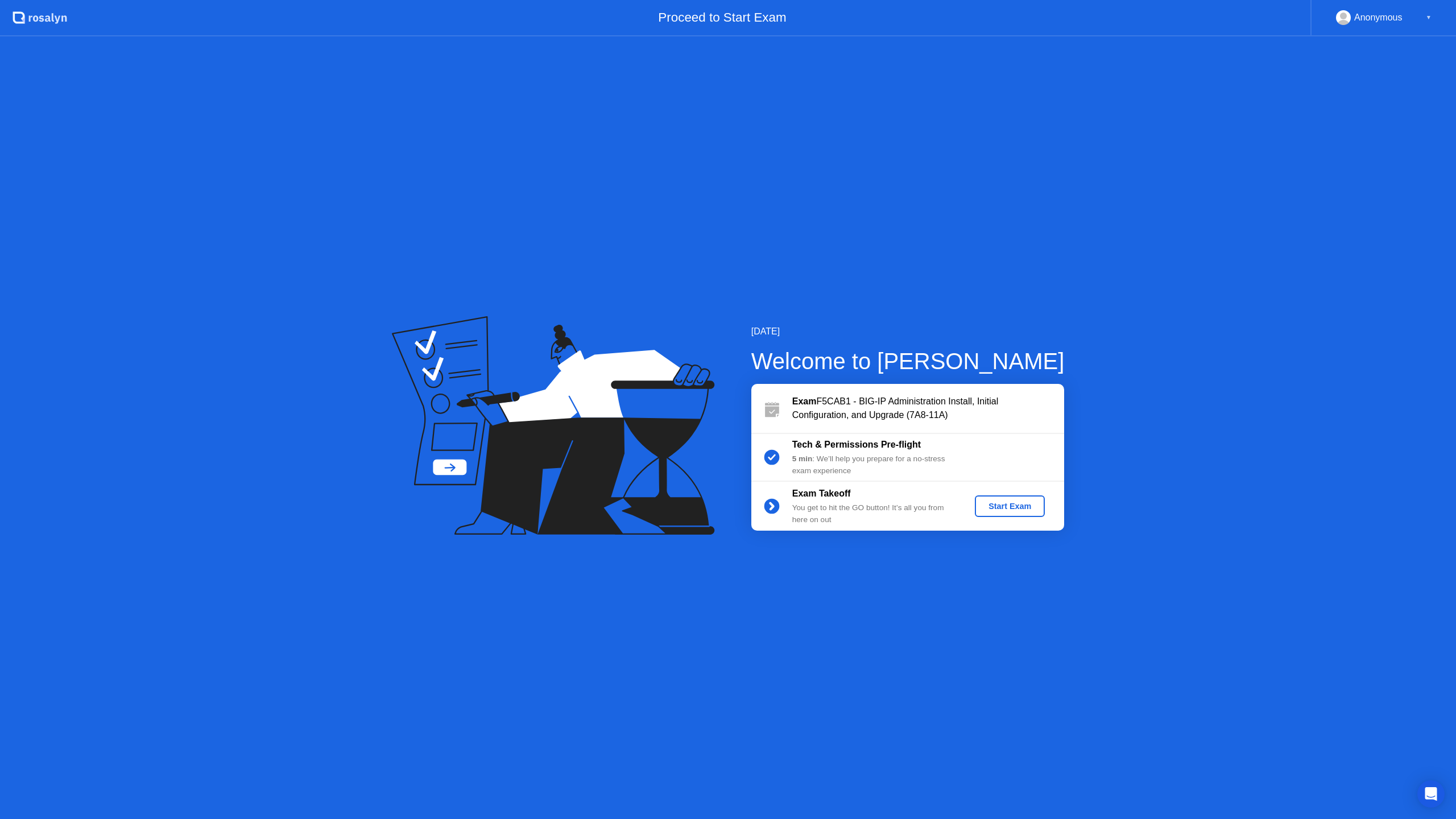
click at [1021, 506] on div "Start Exam" at bounding box center [1010, 506] width 61 height 9
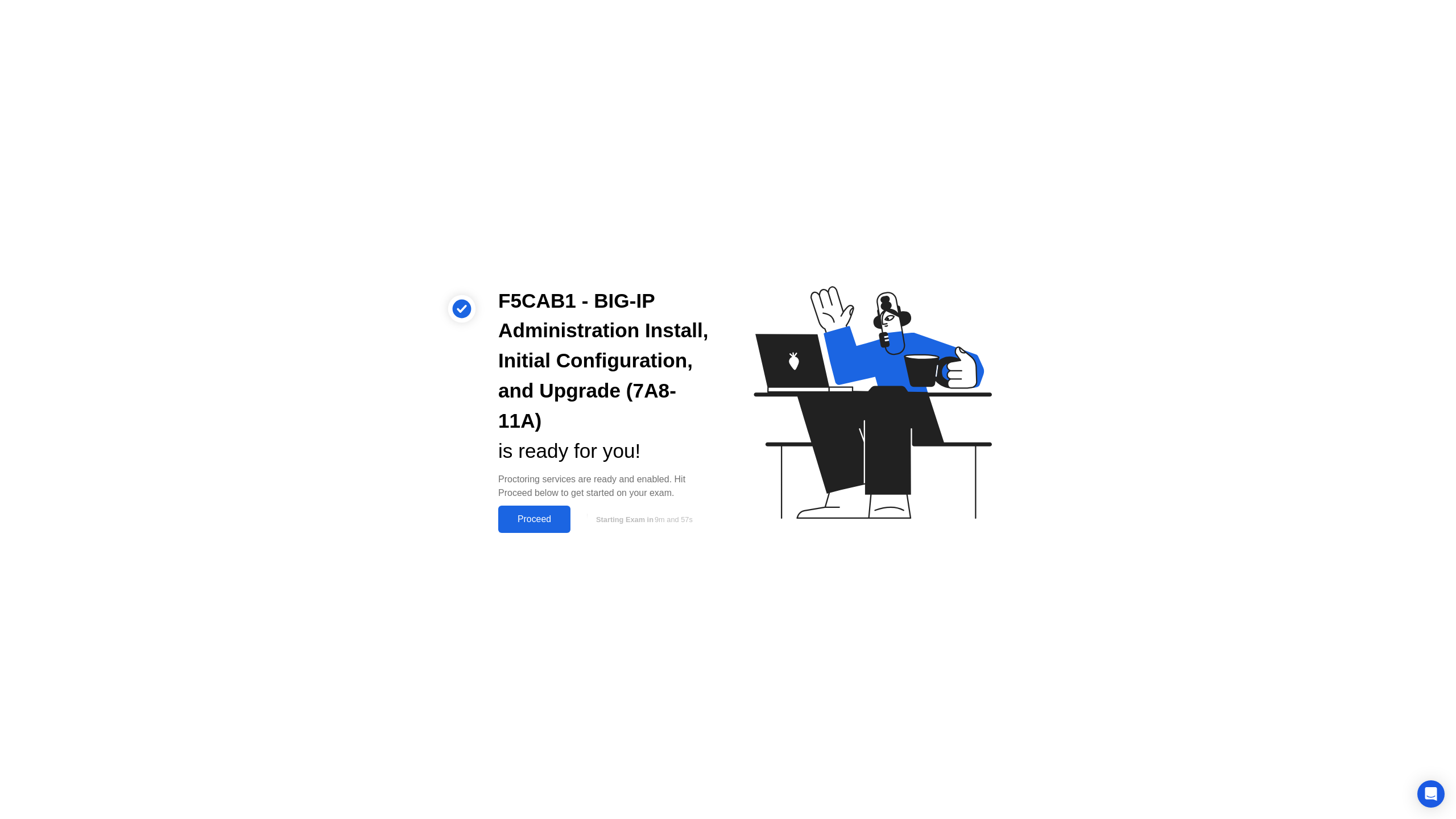
click at [546, 518] on div "Proceed" at bounding box center [535, 519] width 66 height 10
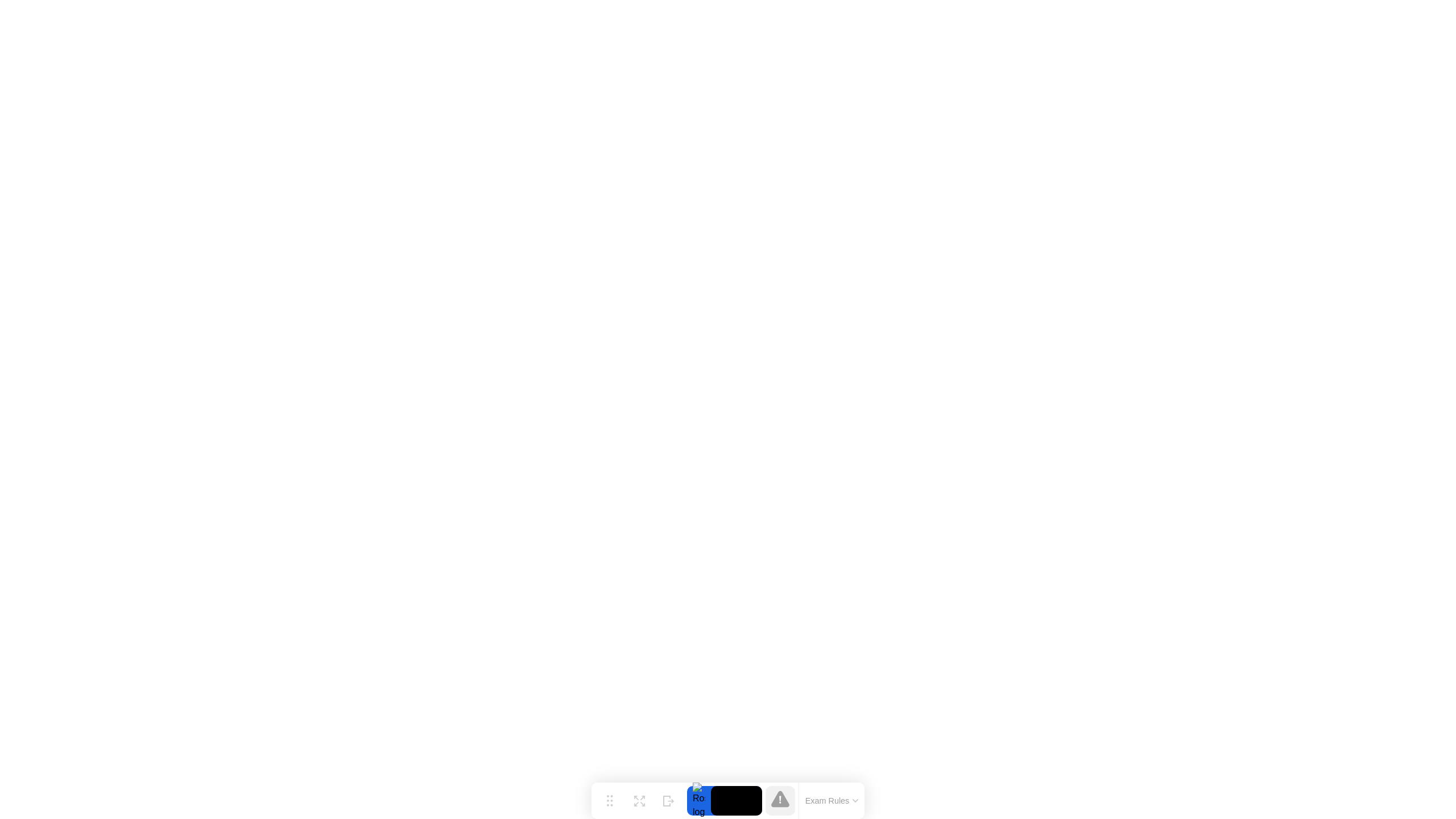
click at [819, 802] on button "Exam Rules" at bounding box center [832, 800] width 61 height 10
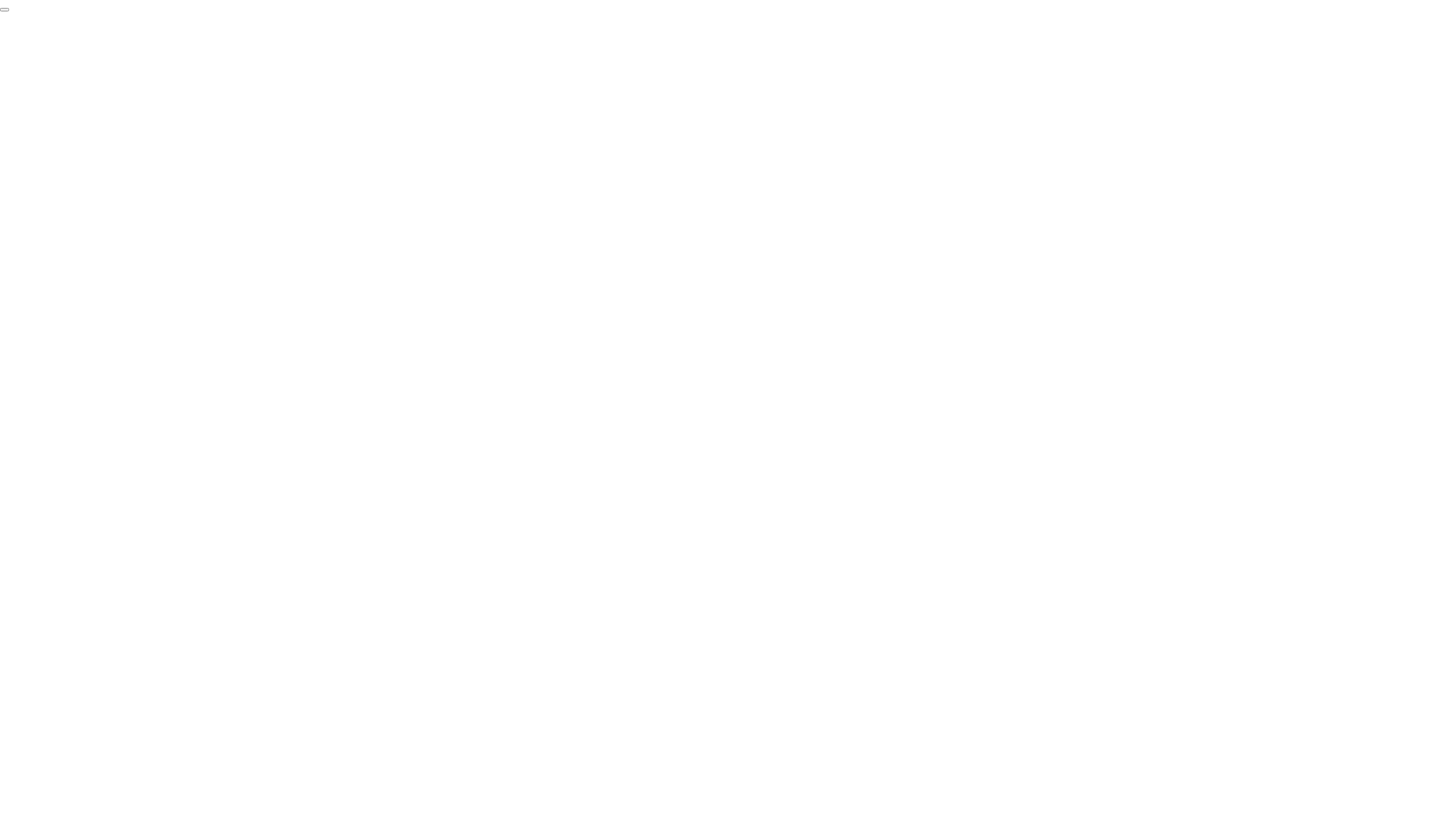
click div "End Proctoring Session"
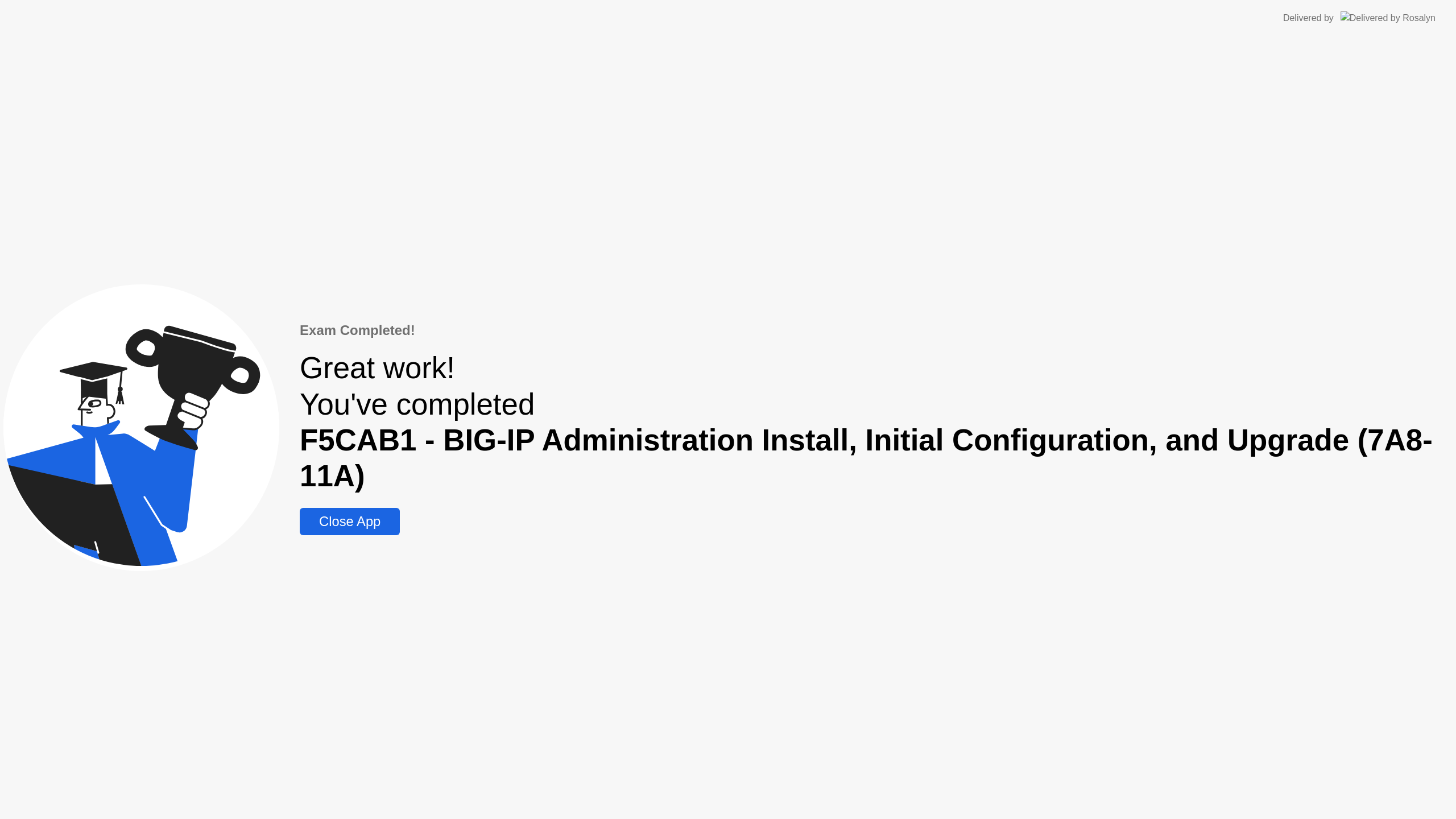
click at [404, 517] on div "Exam Completed! Great work! You've completed F5CAB1 - BIG-IP Administration Ins…" at bounding box center [877, 427] width 1153 height 214
click at [373, 520] on div "Close App" at bounding box center [350, 521] width 94 height 16
